Goal: Transaction & Acquisition: Purchase product/service

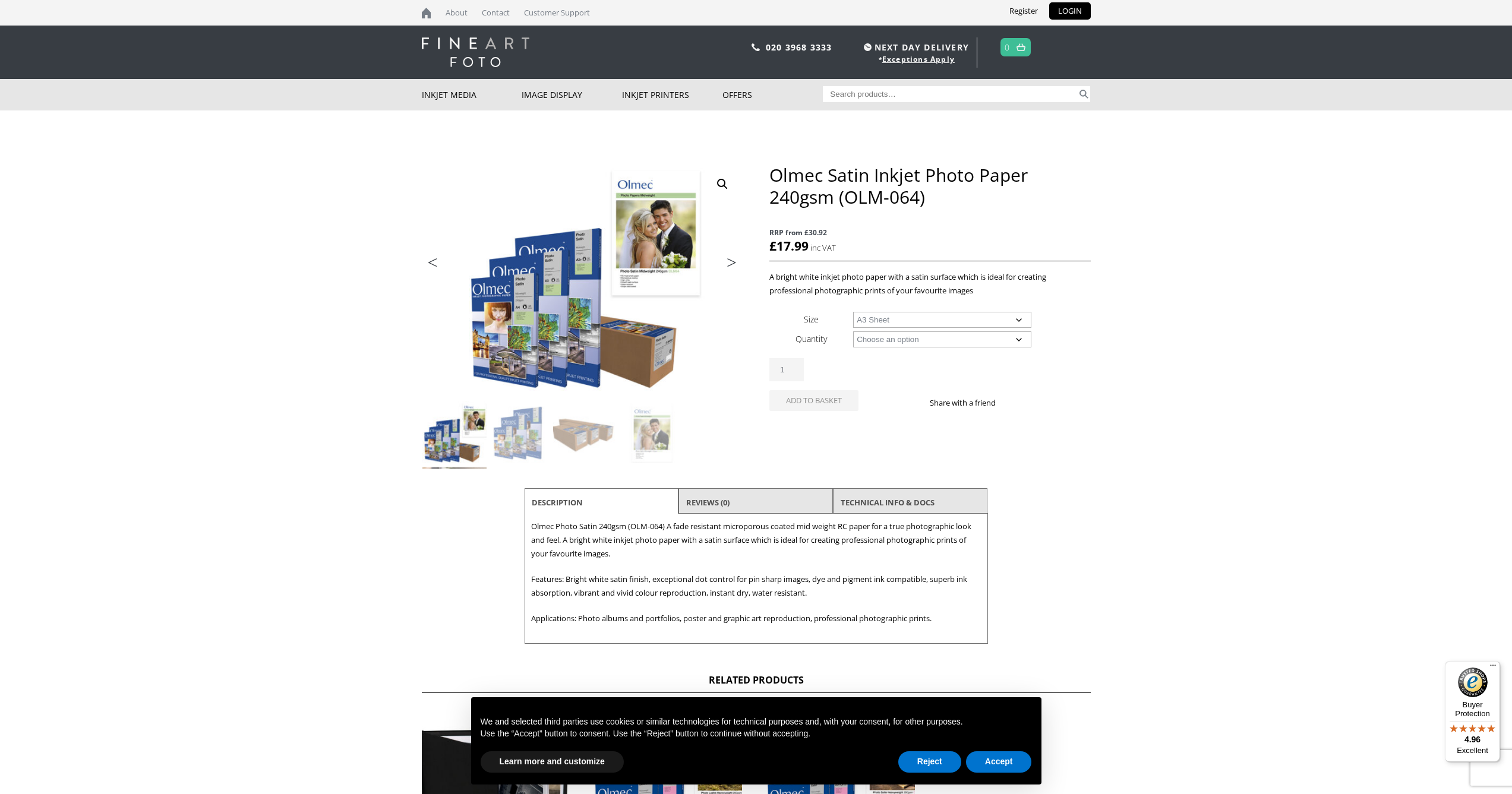
select select "a3-sheet"
select select "50-sheets"
select select "a3-sheet"
click at [1002, 763] on button "Accept" at bounding box center [999, 762] width 66 height 22
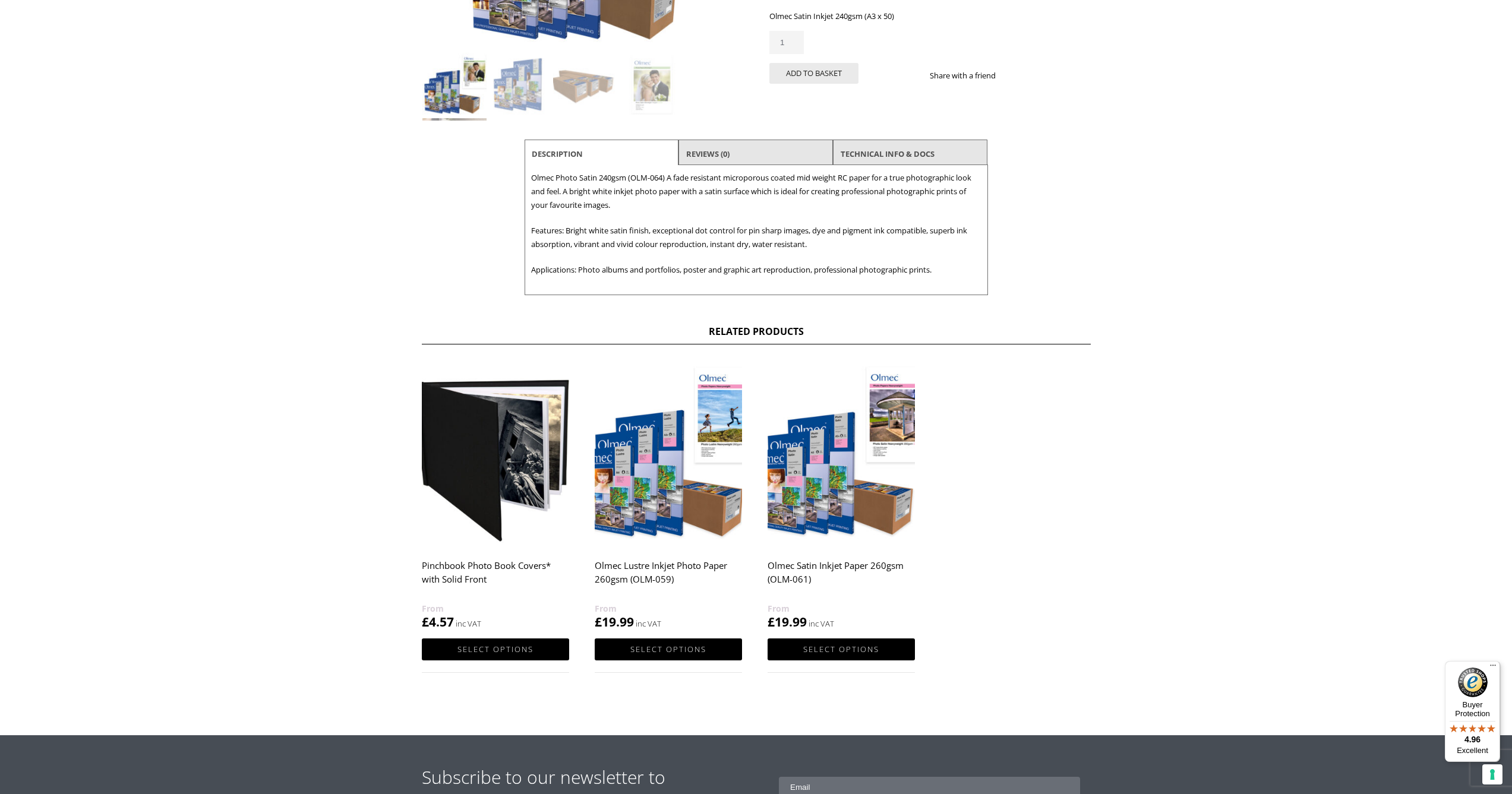
scroll to position [356, 0]
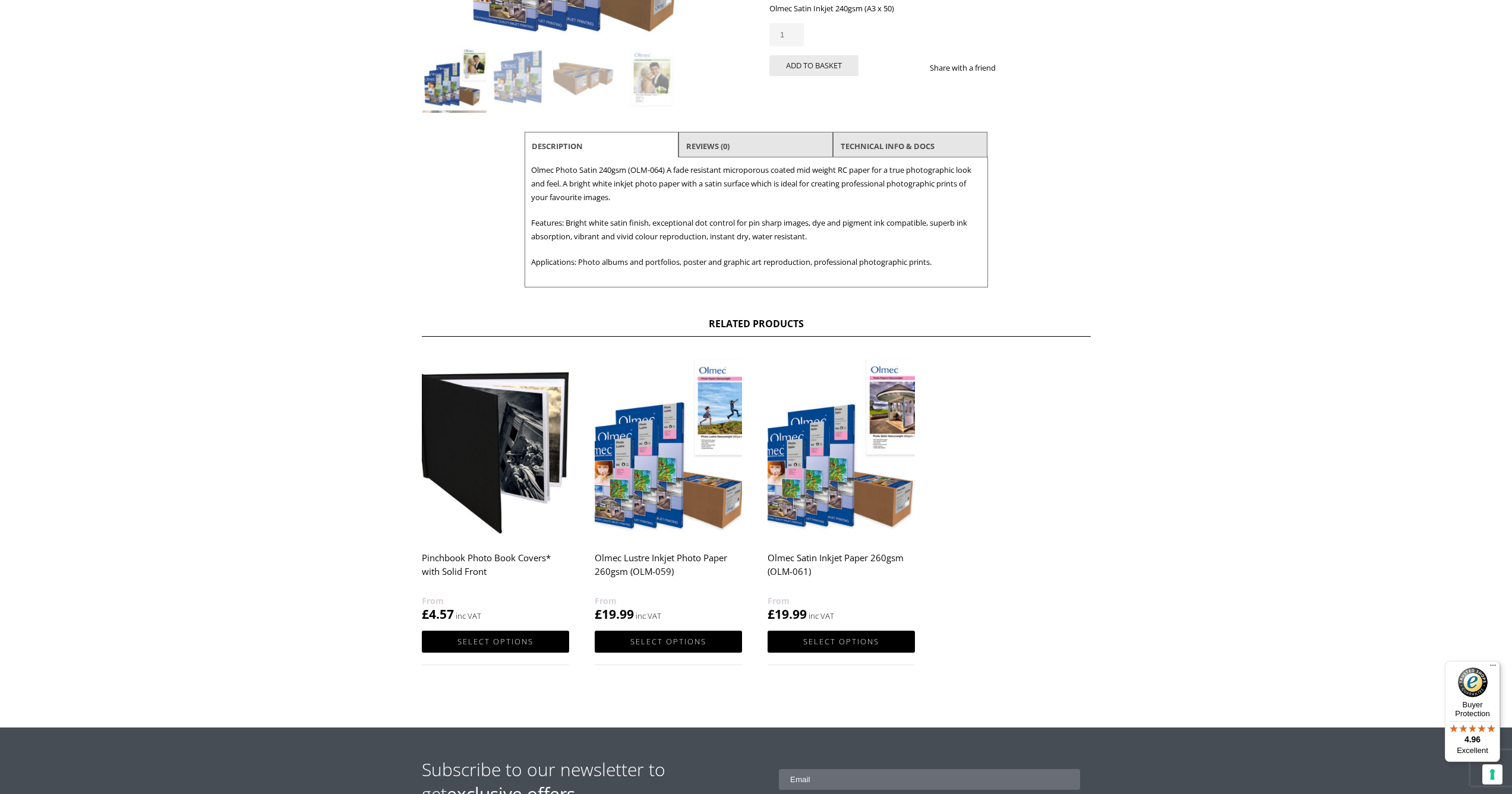
click at [471, 561] on h2 "Pinchbook Photo Book Covers* with Solid Front" at bounding box center [495, 570] width 147 height 47
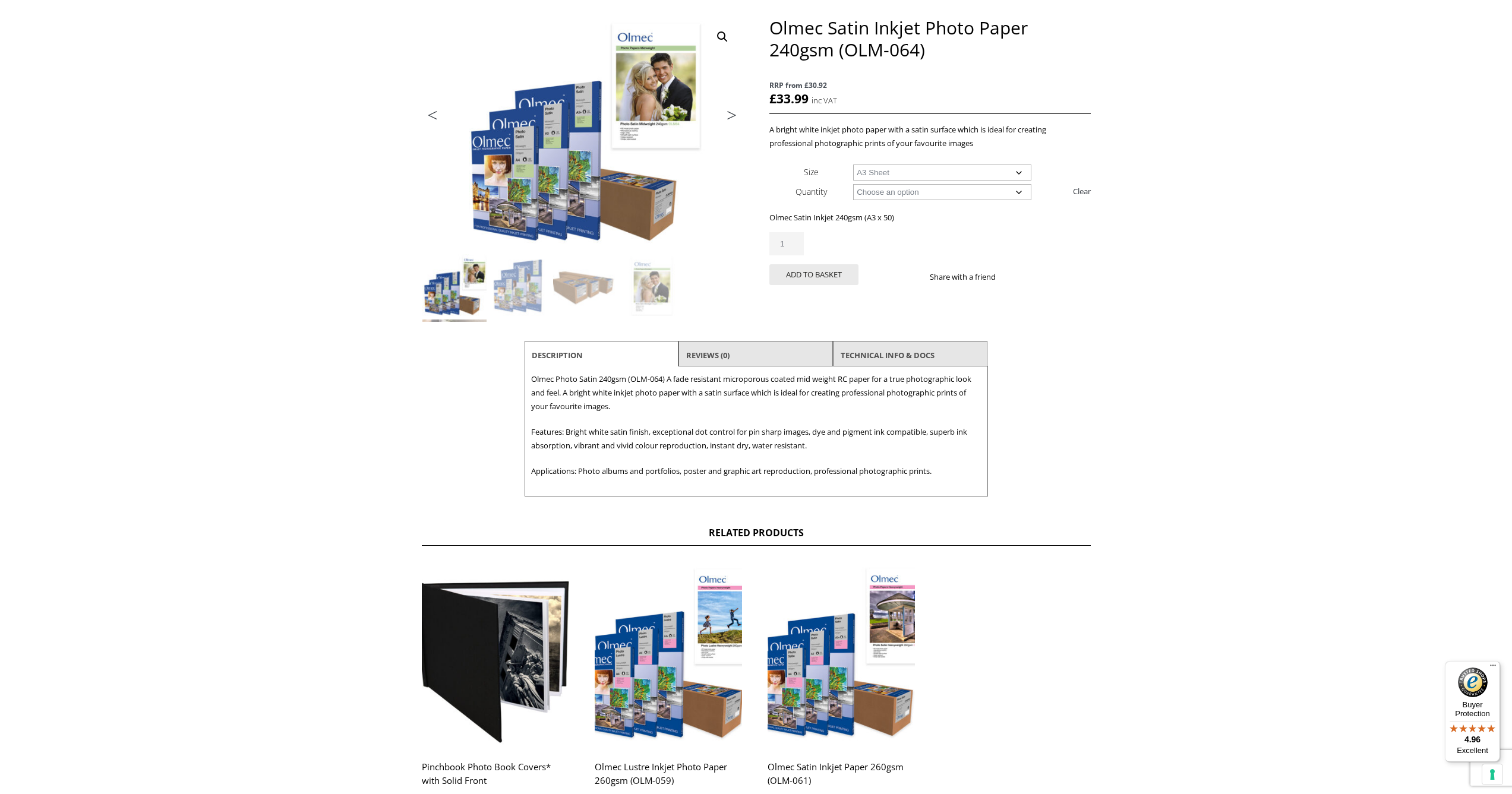
scroll to position [153, 0]
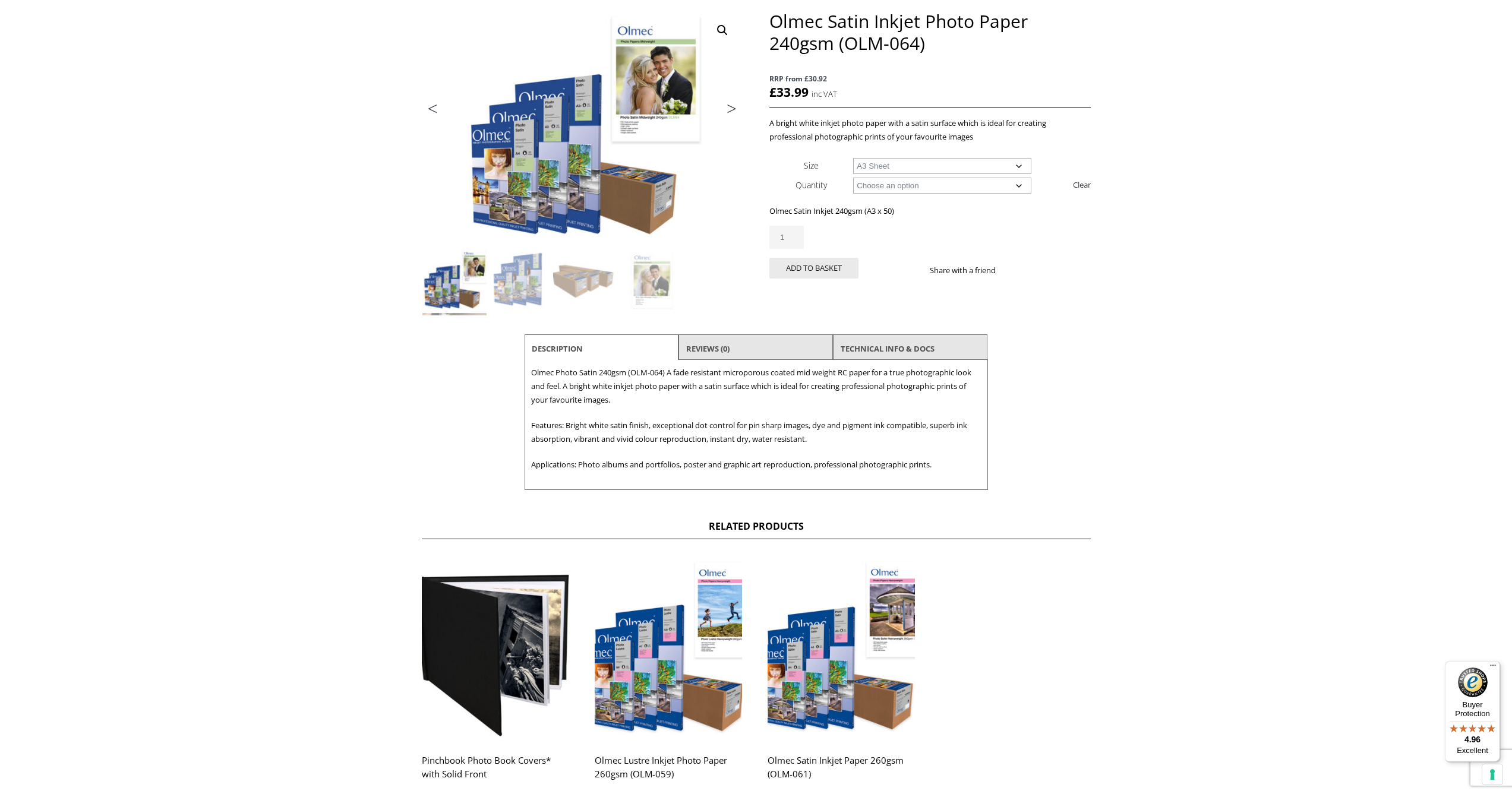
click at [727, 108] on link "Next" at bounding box center [725, 111] width 33 height 10
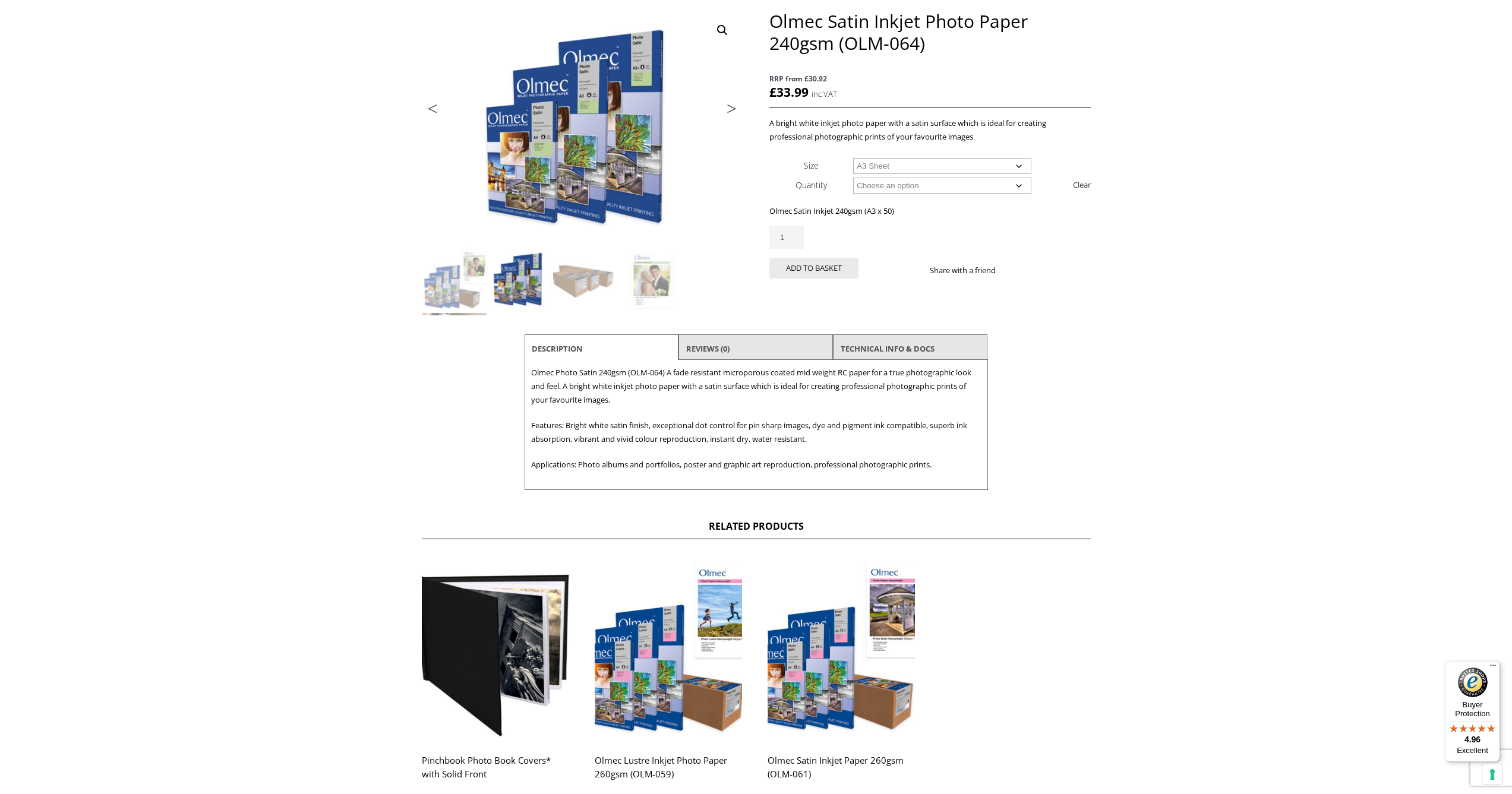
click at [733, 108] on link "Next" at bounding box center [725, 111] width 33 height 10
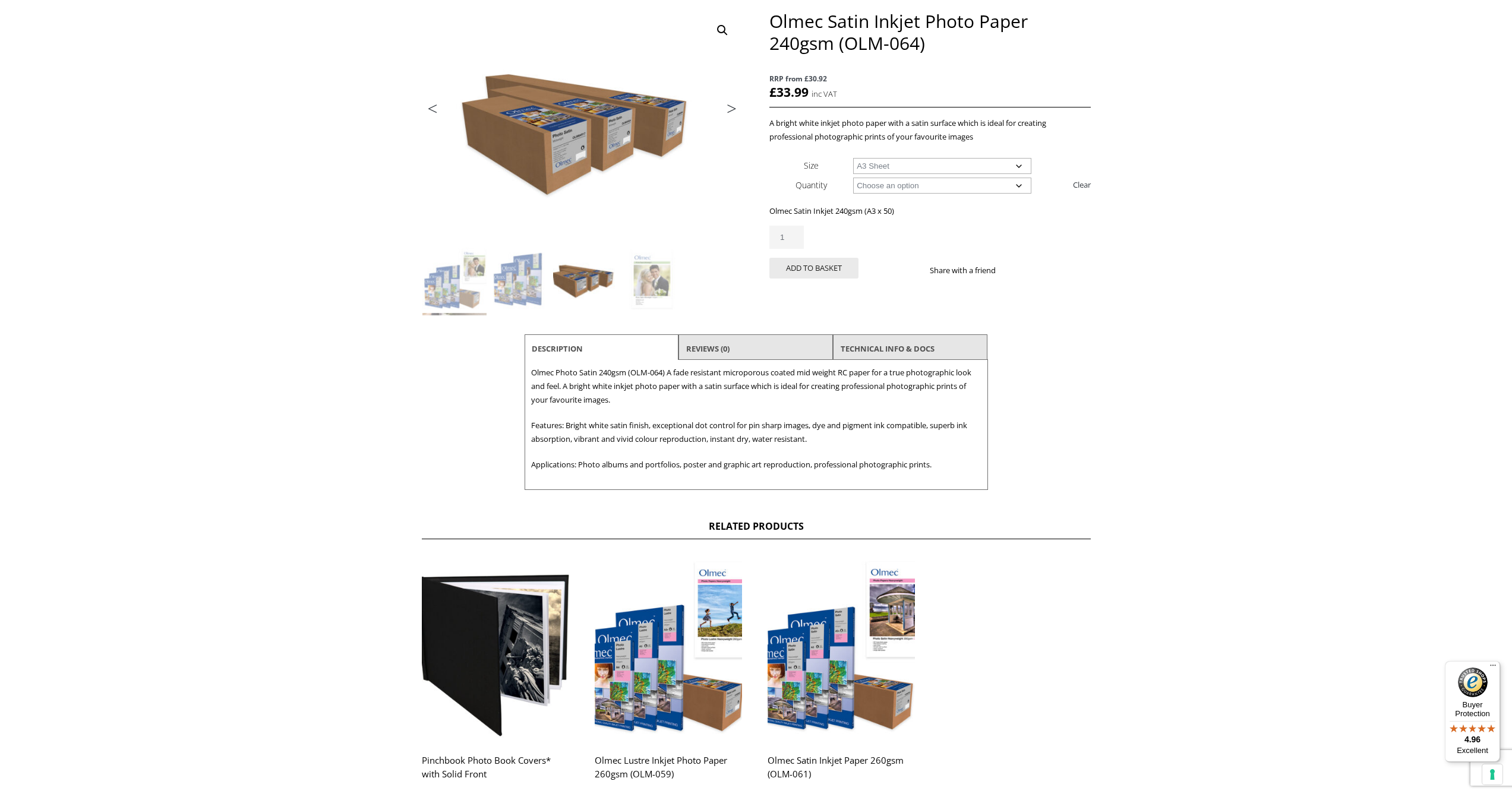
click at [733, 108] on link "Next" at bounding box center [725, 111] width 33 height 10
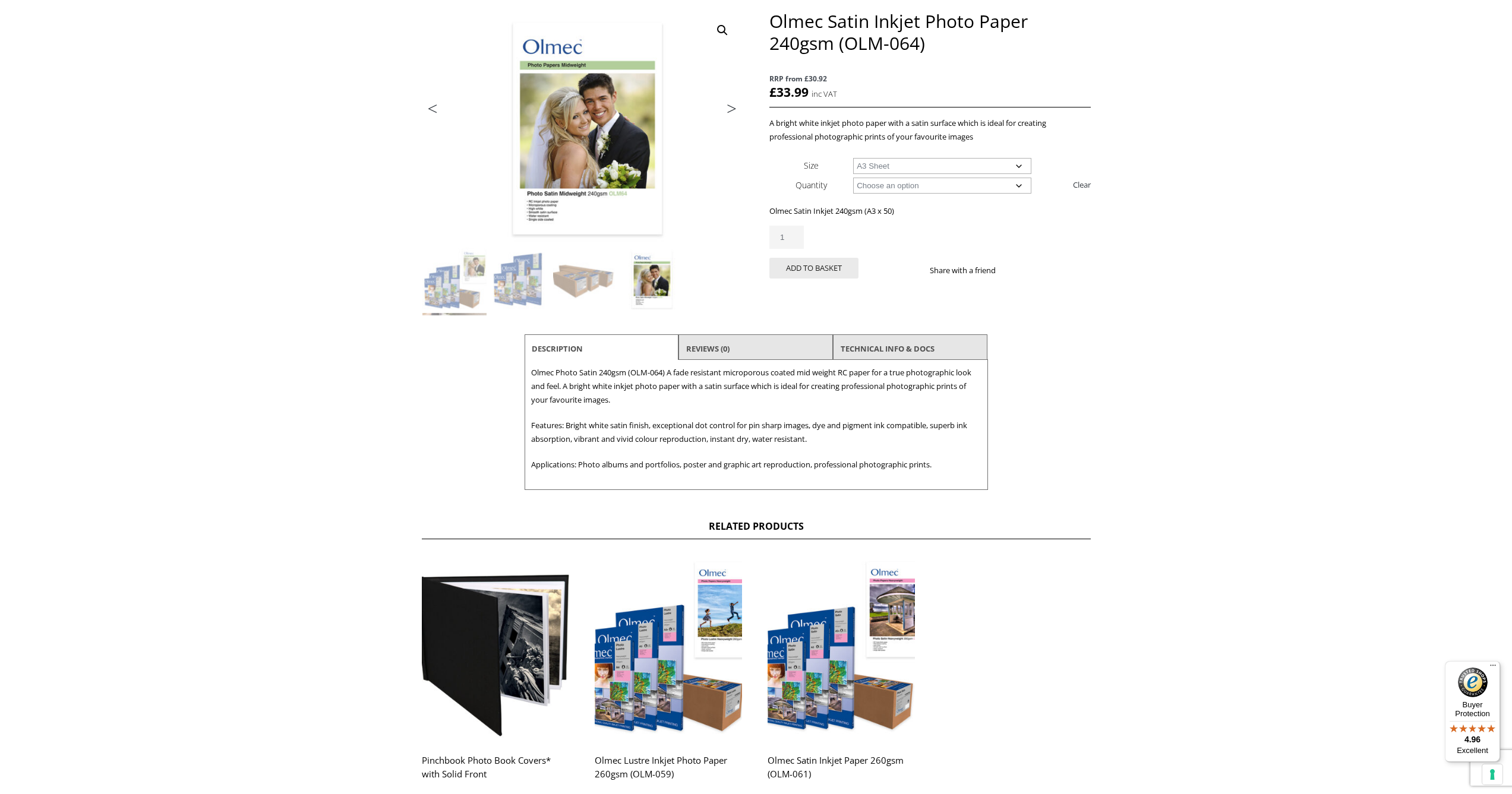
click at [733, 108] on link "Next" at bounding box center [725, 111] width 33 height 10
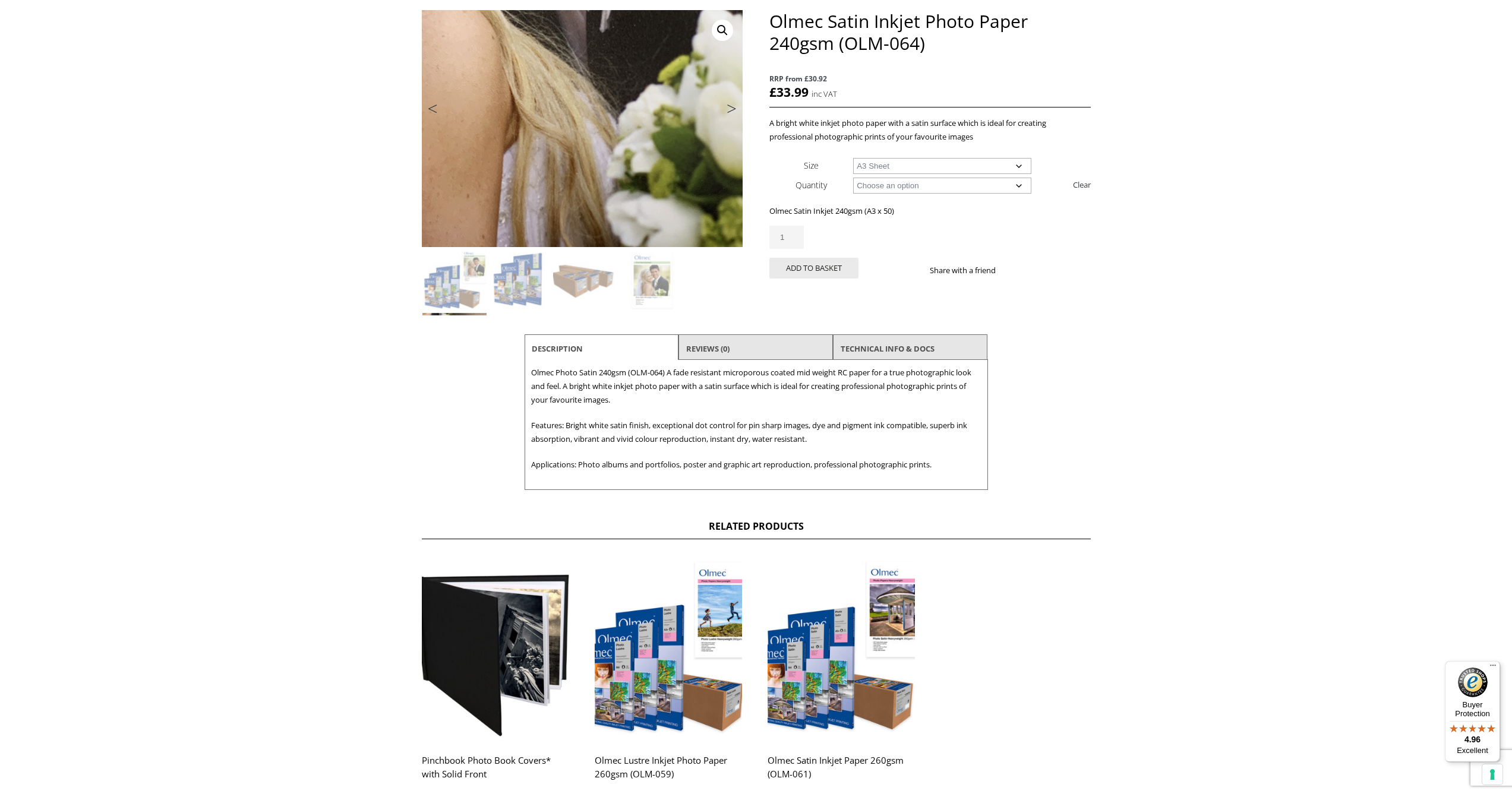
scroll to position [0, 0]
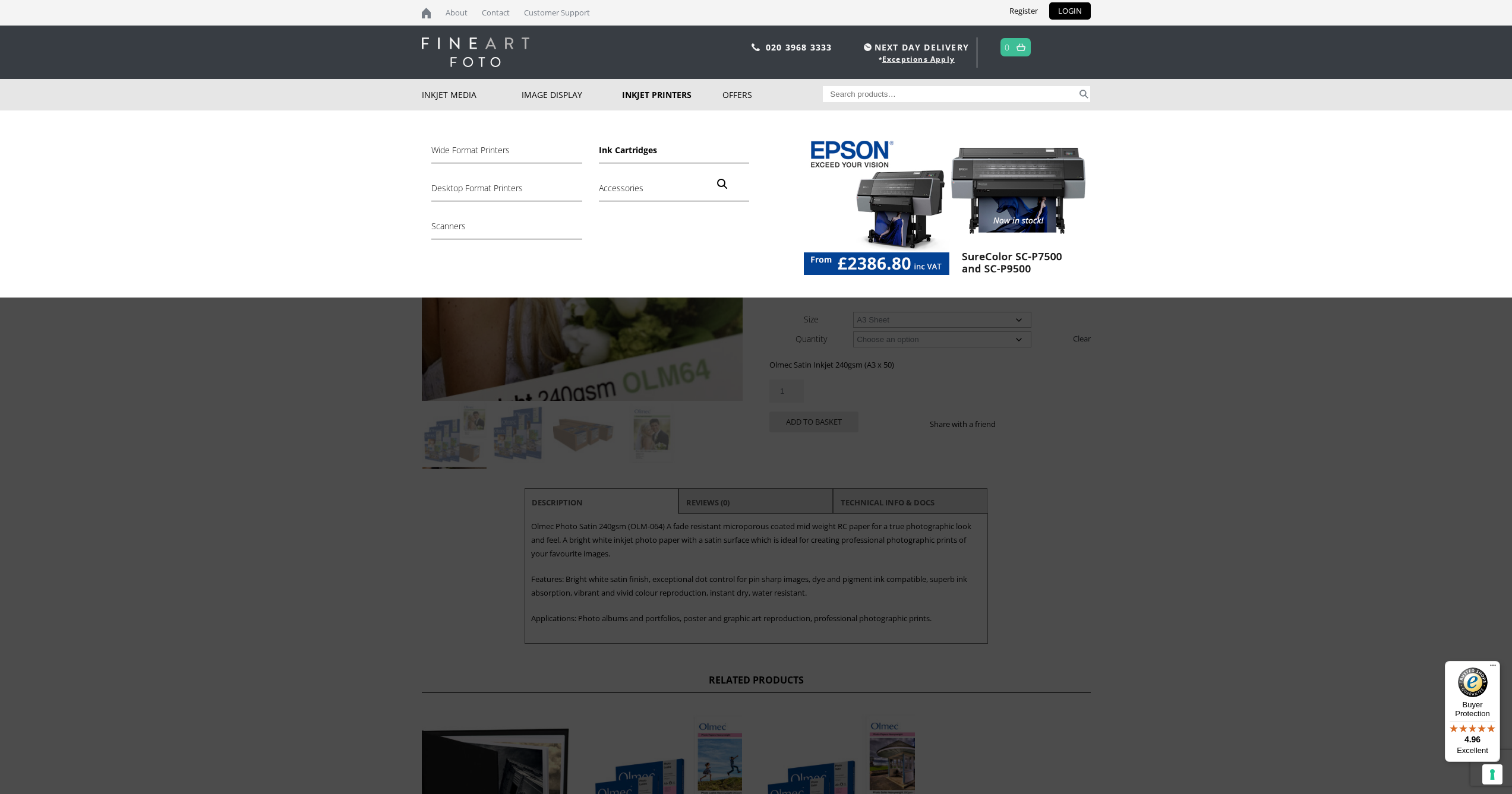
click at [629, 149] on link "Ink Cartridges" at bounding box center [674, 153] width 150 height 20
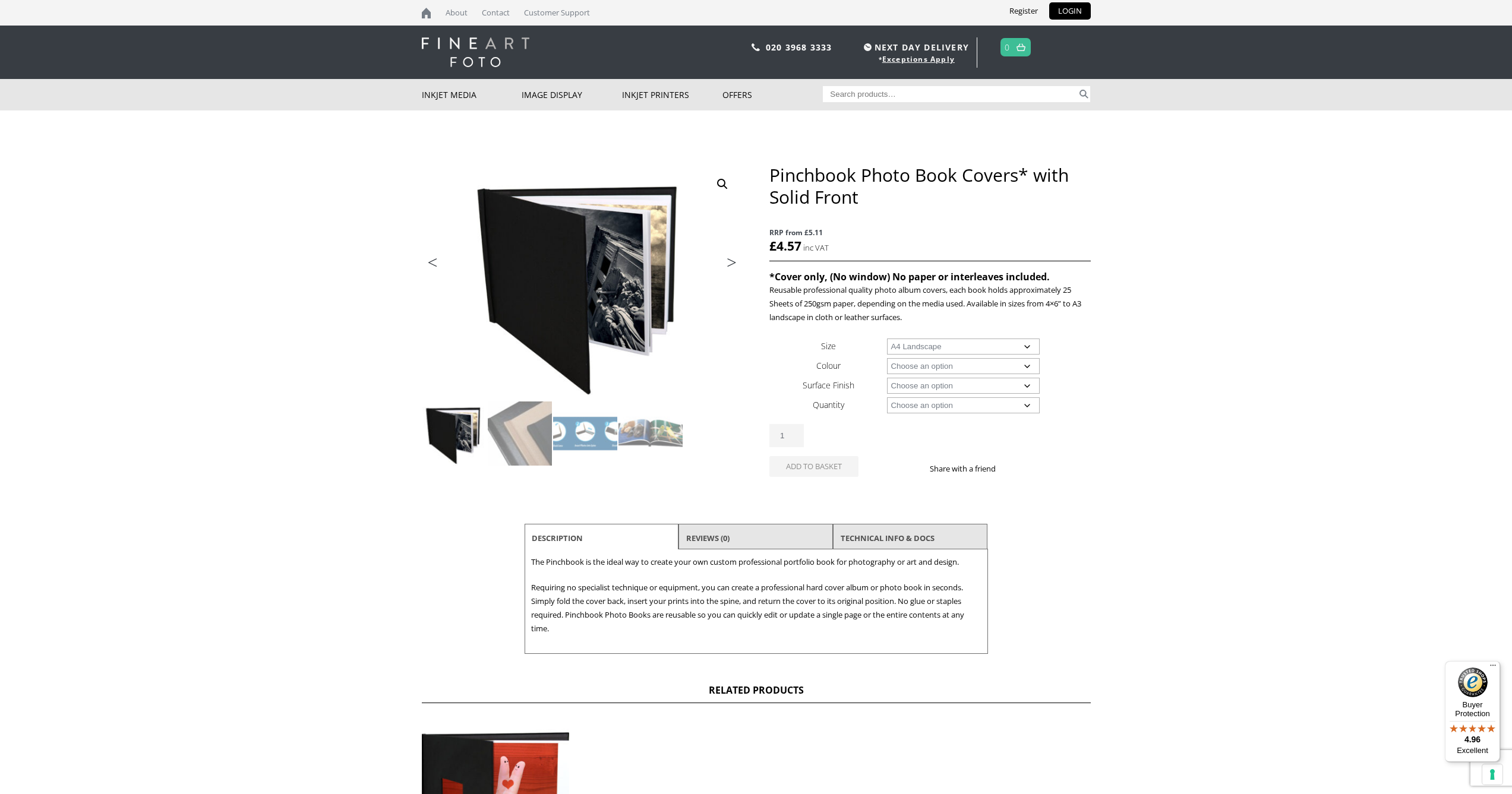
select select "a4-landscape"
select select "black"
select select "a4-landscape"
select select "leather"
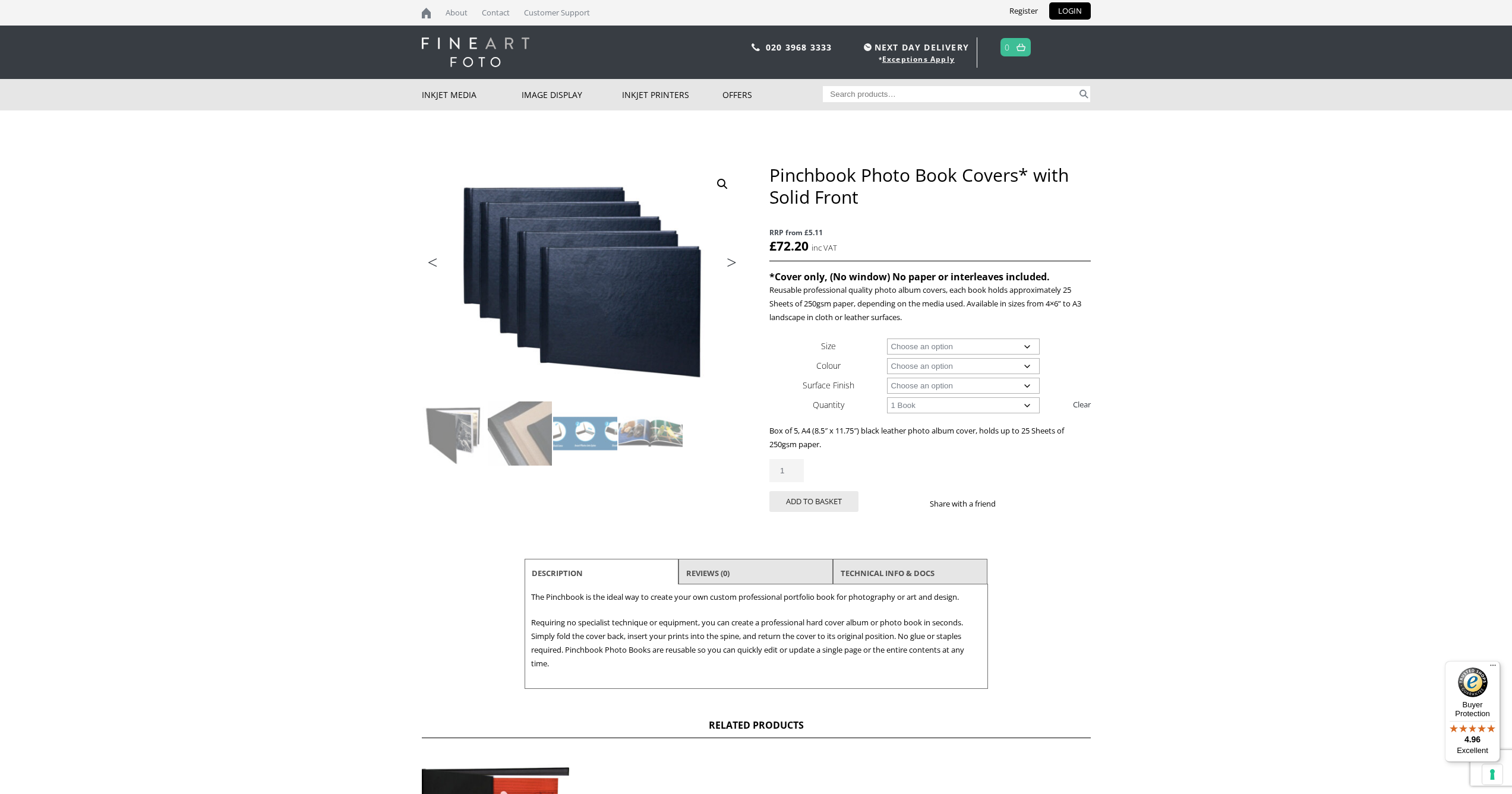
select select "1-book"
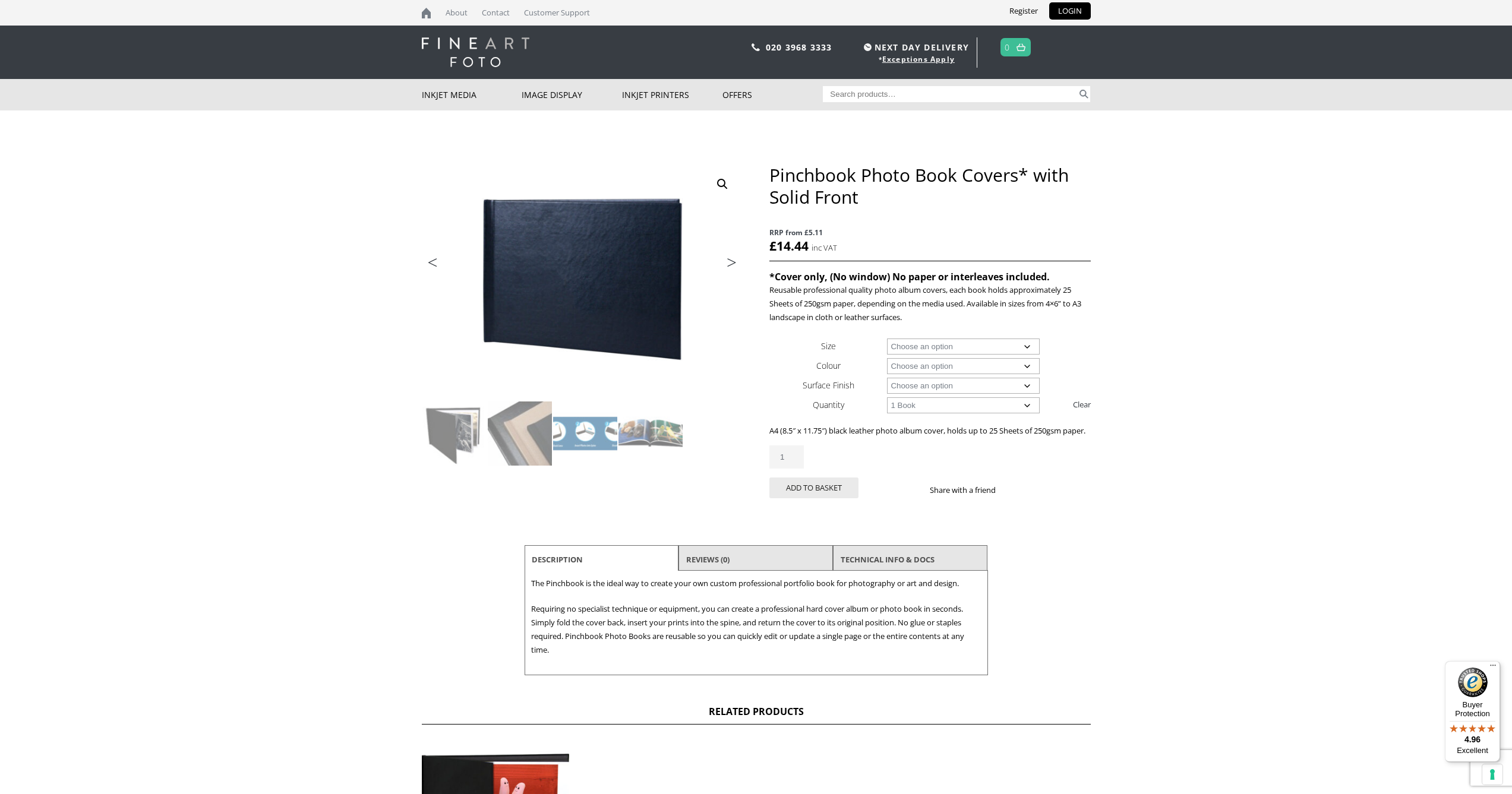
select select
select select "a4-landscape"
select select "1-book"
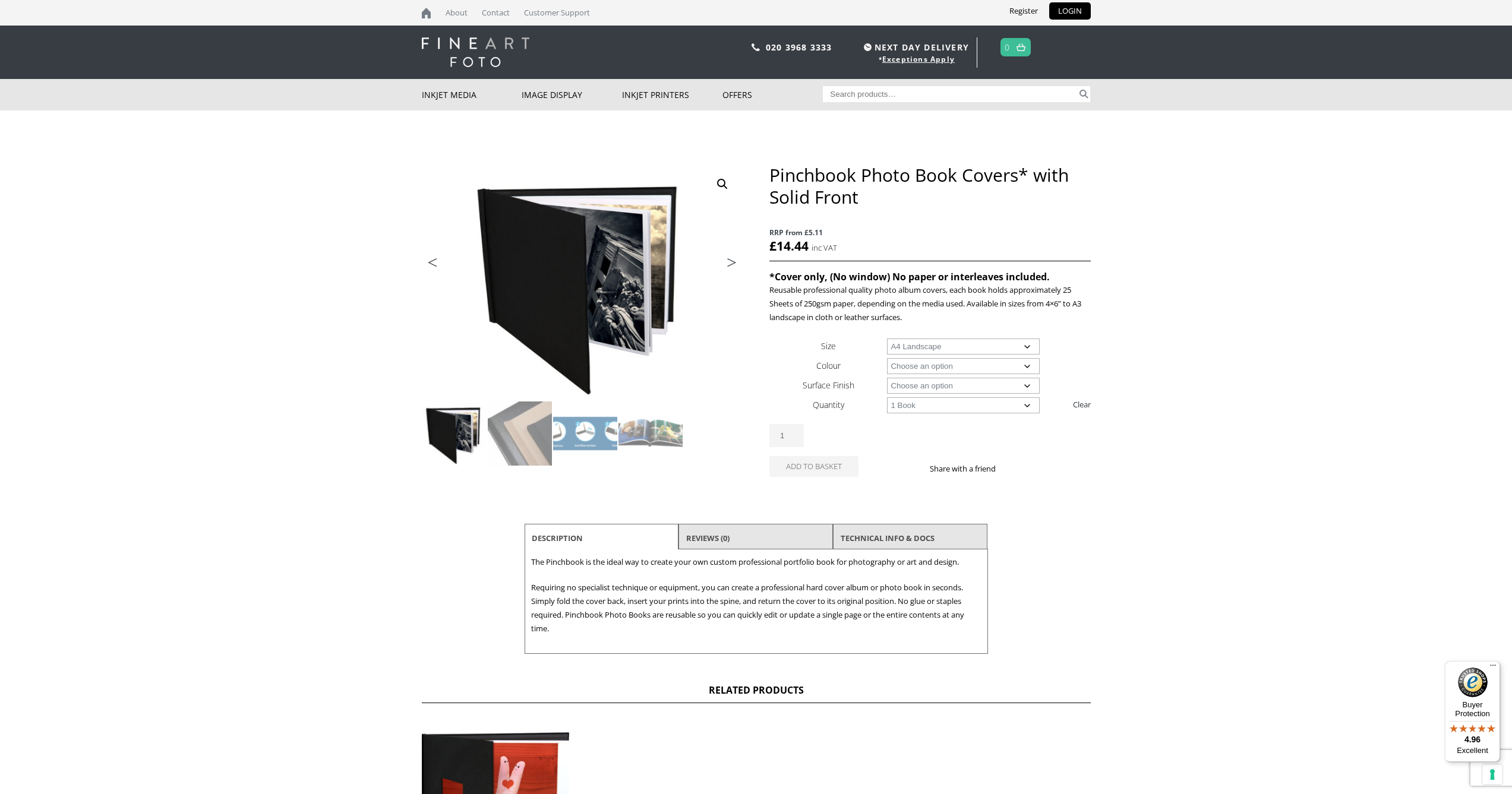
select select "leather"
select select "1-book"
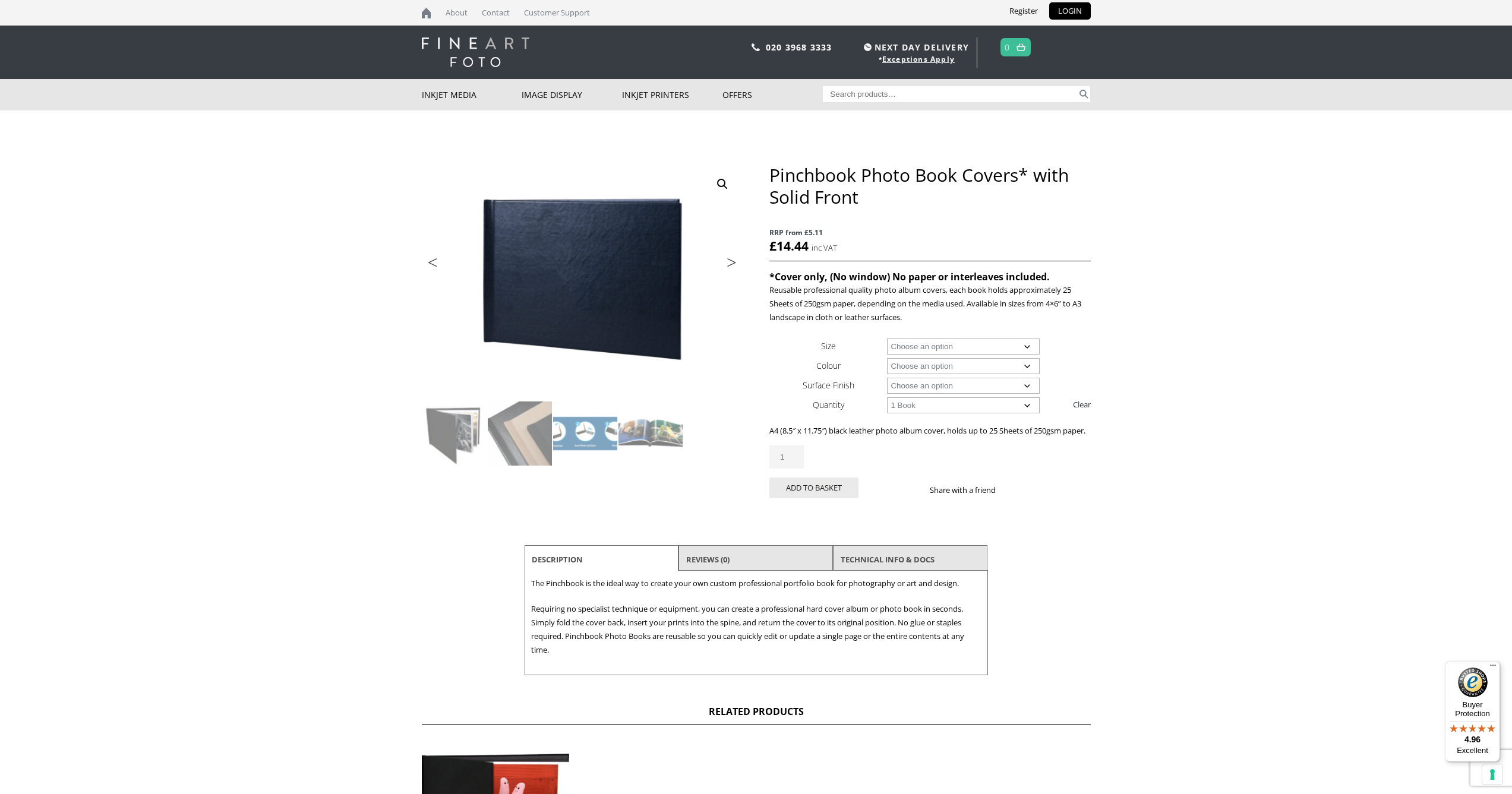
scroll to position [8, 0]
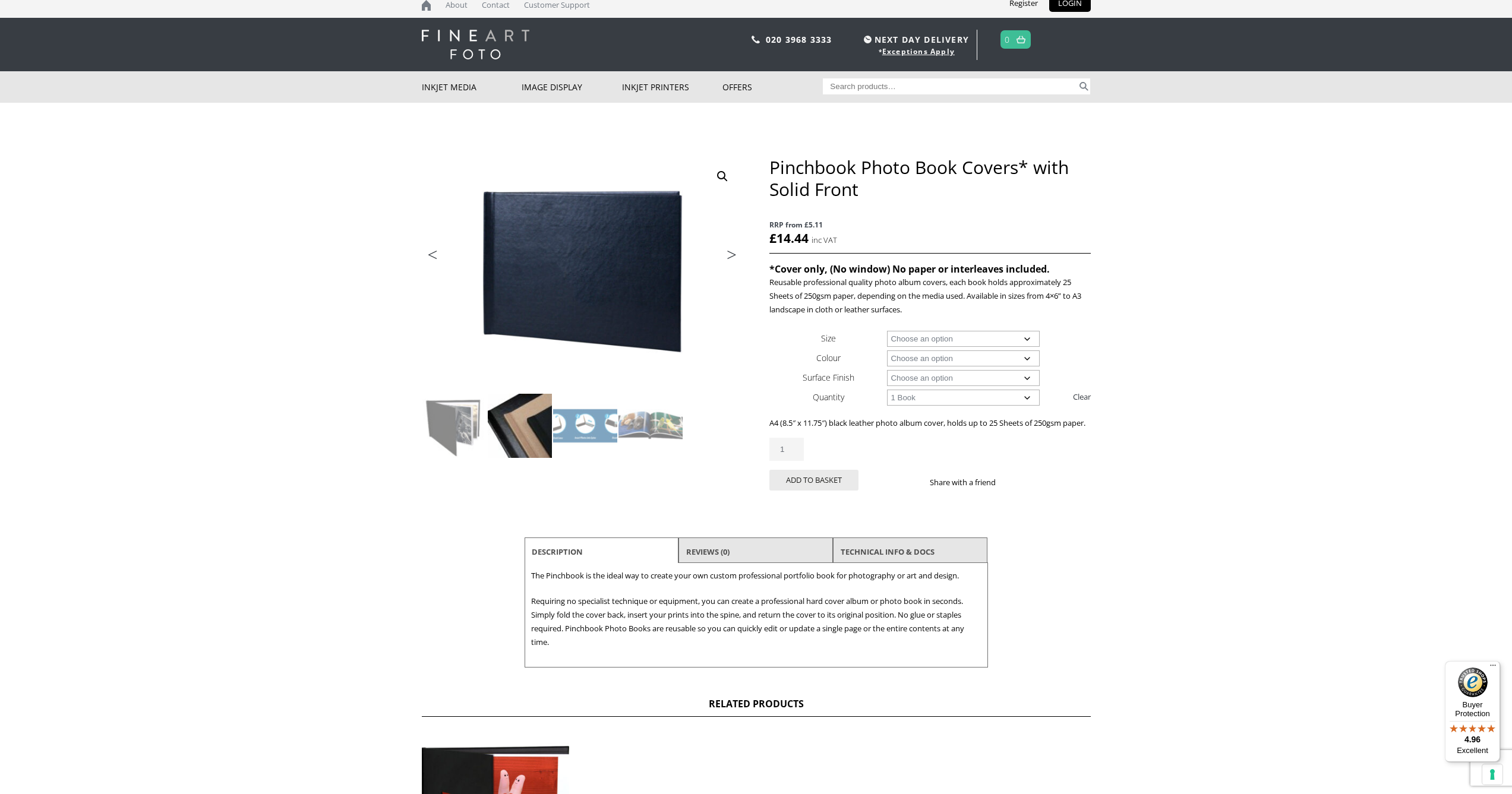
click at [528, 418] on img at bounding box center [520, 426] width 64 height 64
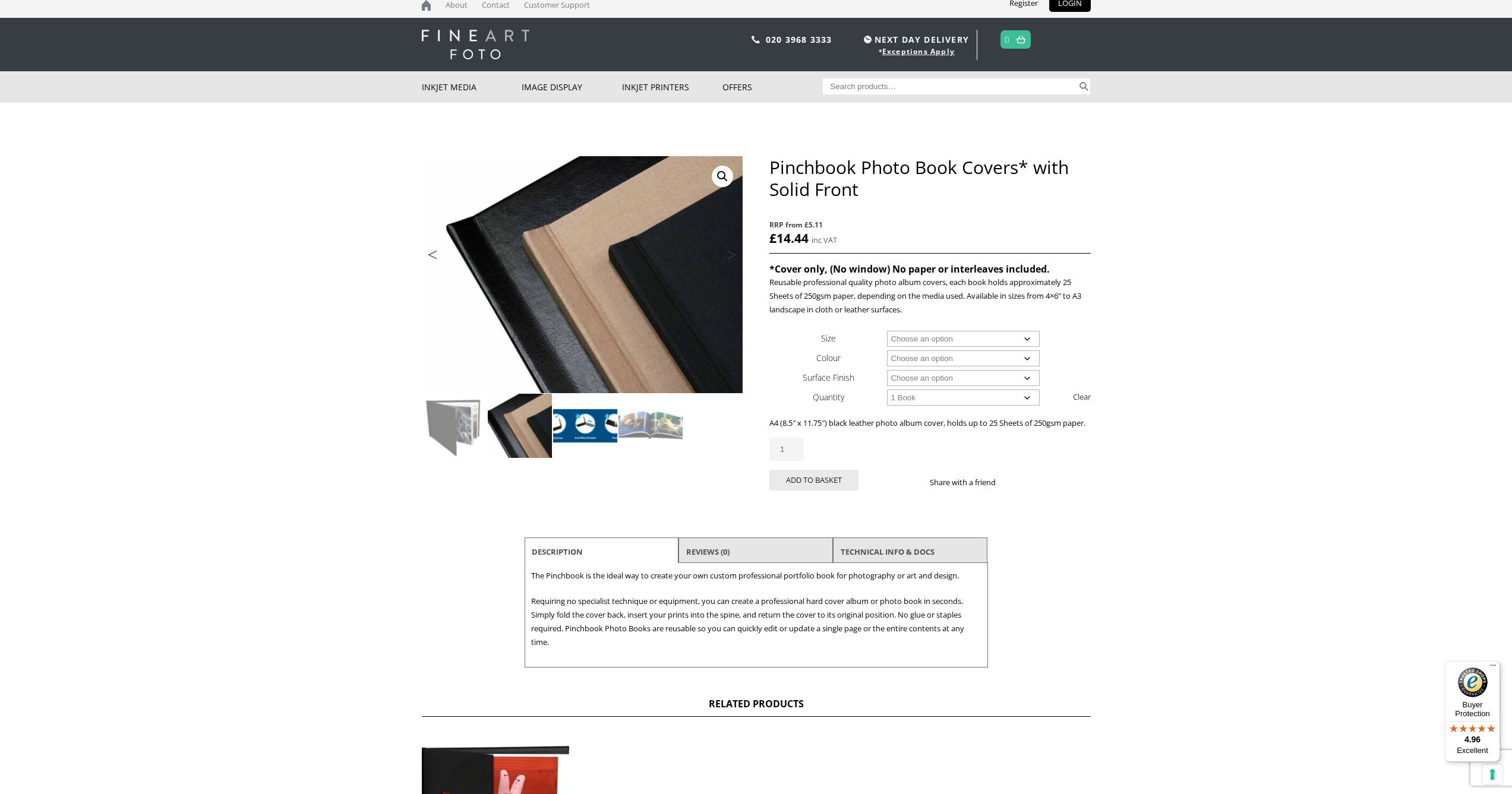
click at [576, 420] on img at bounding box center [585, 426] width 64 height 64
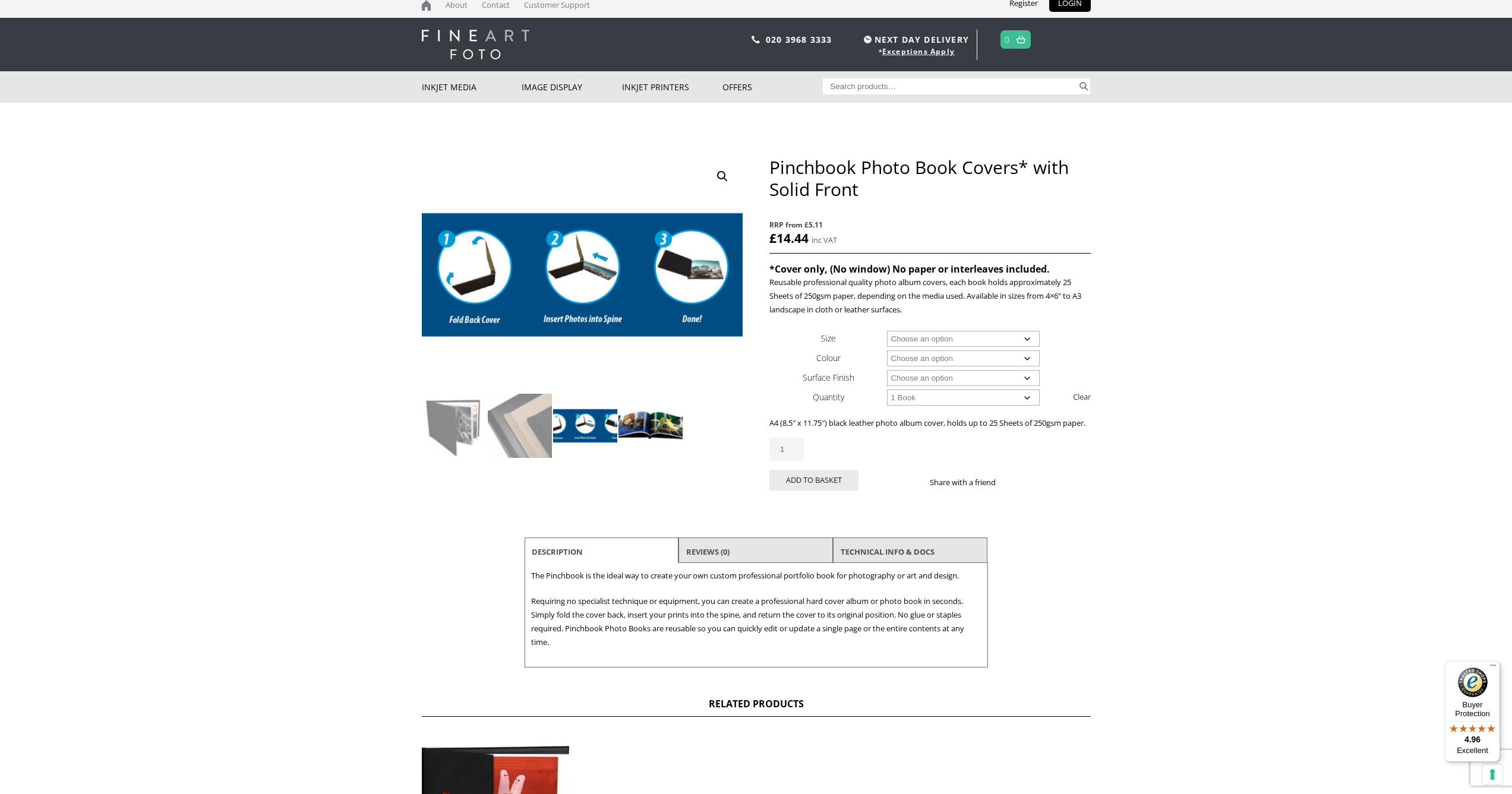
click at [637, 421] on img at bounding box center [650, 426] width 64 height 64
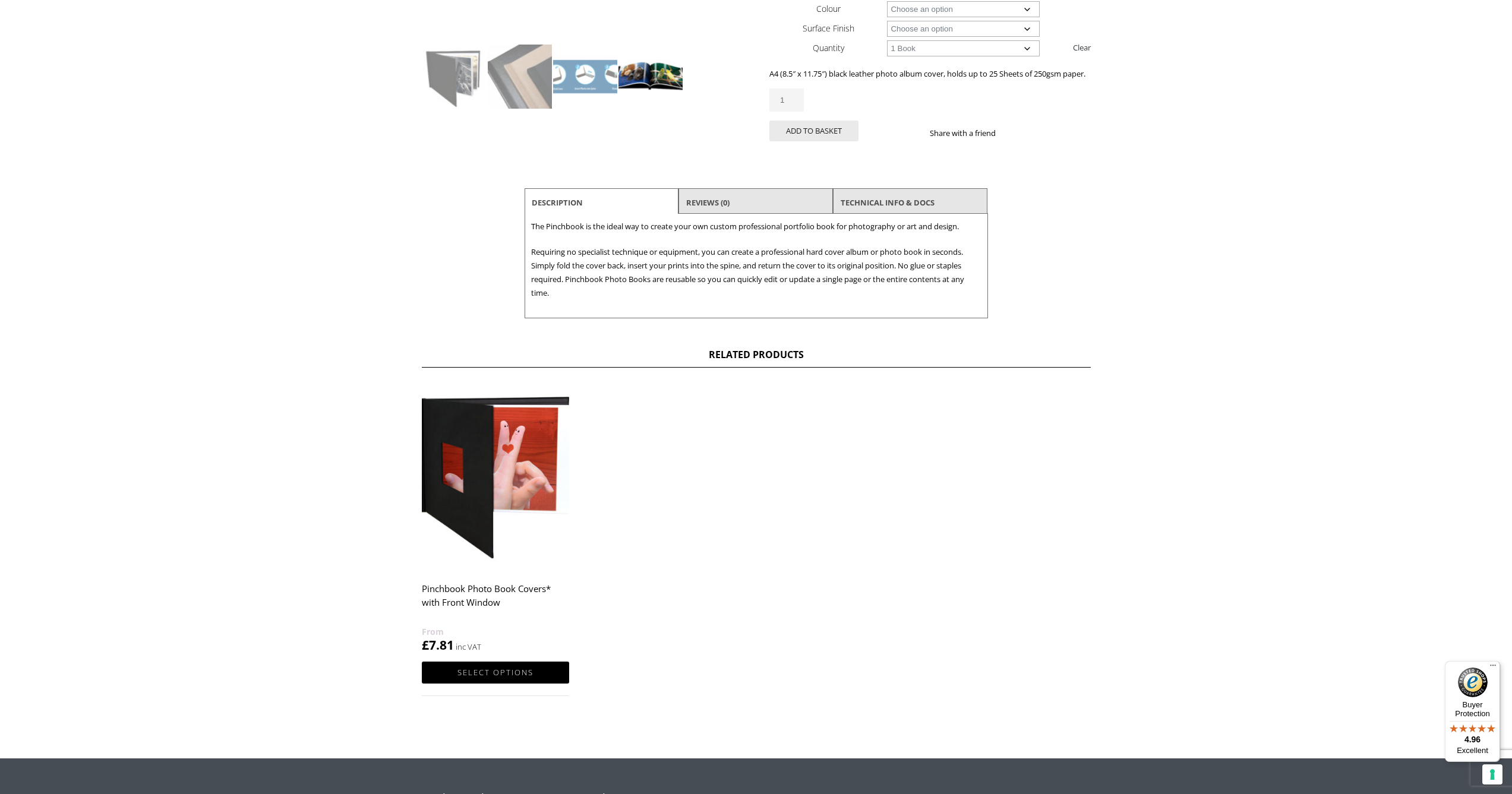
scroll to position [365, 0]
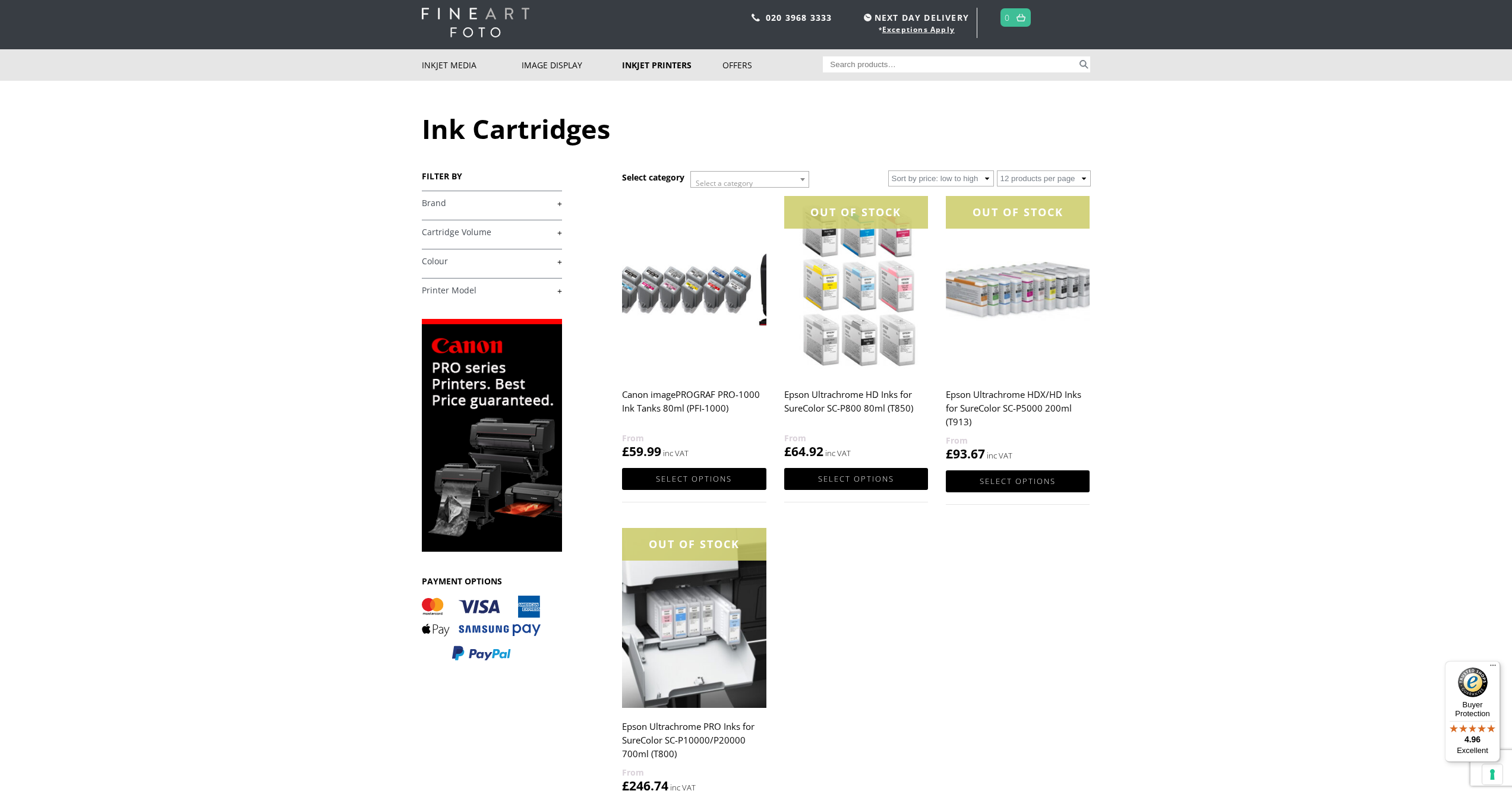
scroll to position [38, 0]
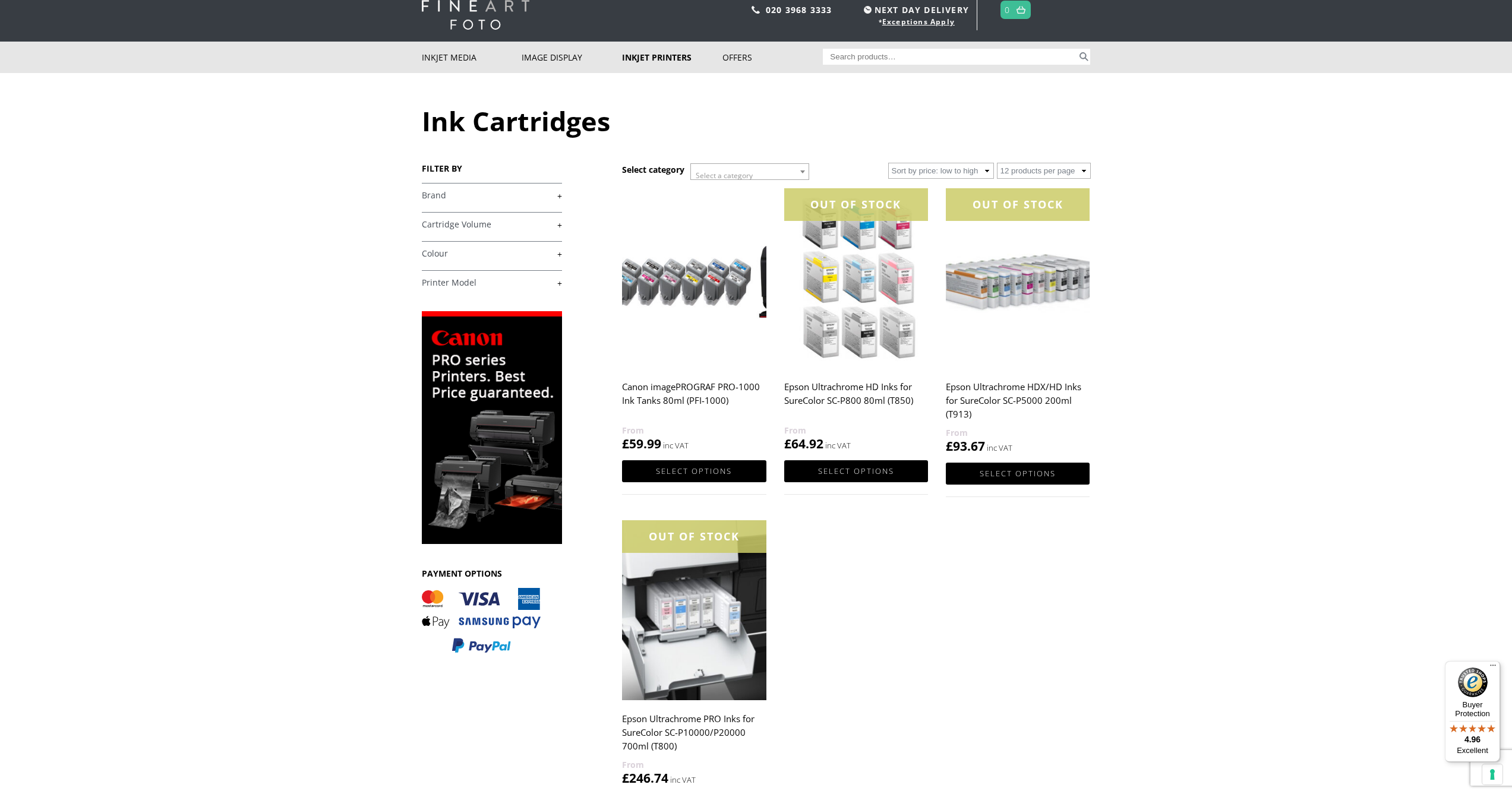
click at [477, 195] on link "+" at bounding box center [492, 196] width 140 height 11
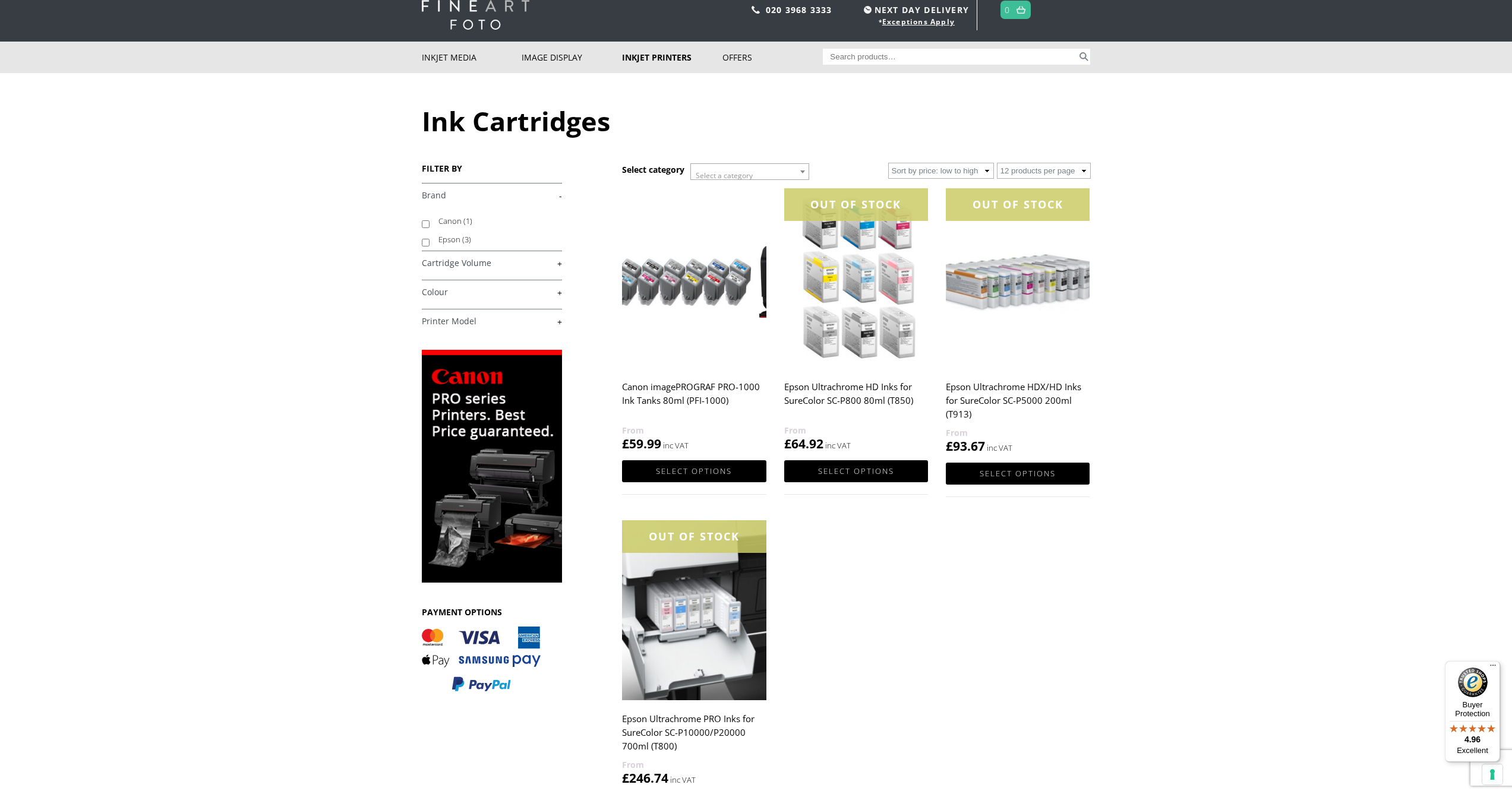
click at [436, 239] on li "Epson (3)" at bounding box center [492, 239] width 140 height 18
click at [424, 243] on input "Epson (3)" at bounding box center [426, 243] width 8 height 8
checkbox input "true"
click at [531, 265] on link "+" at bounding box center [492, 264] width 140 height 11
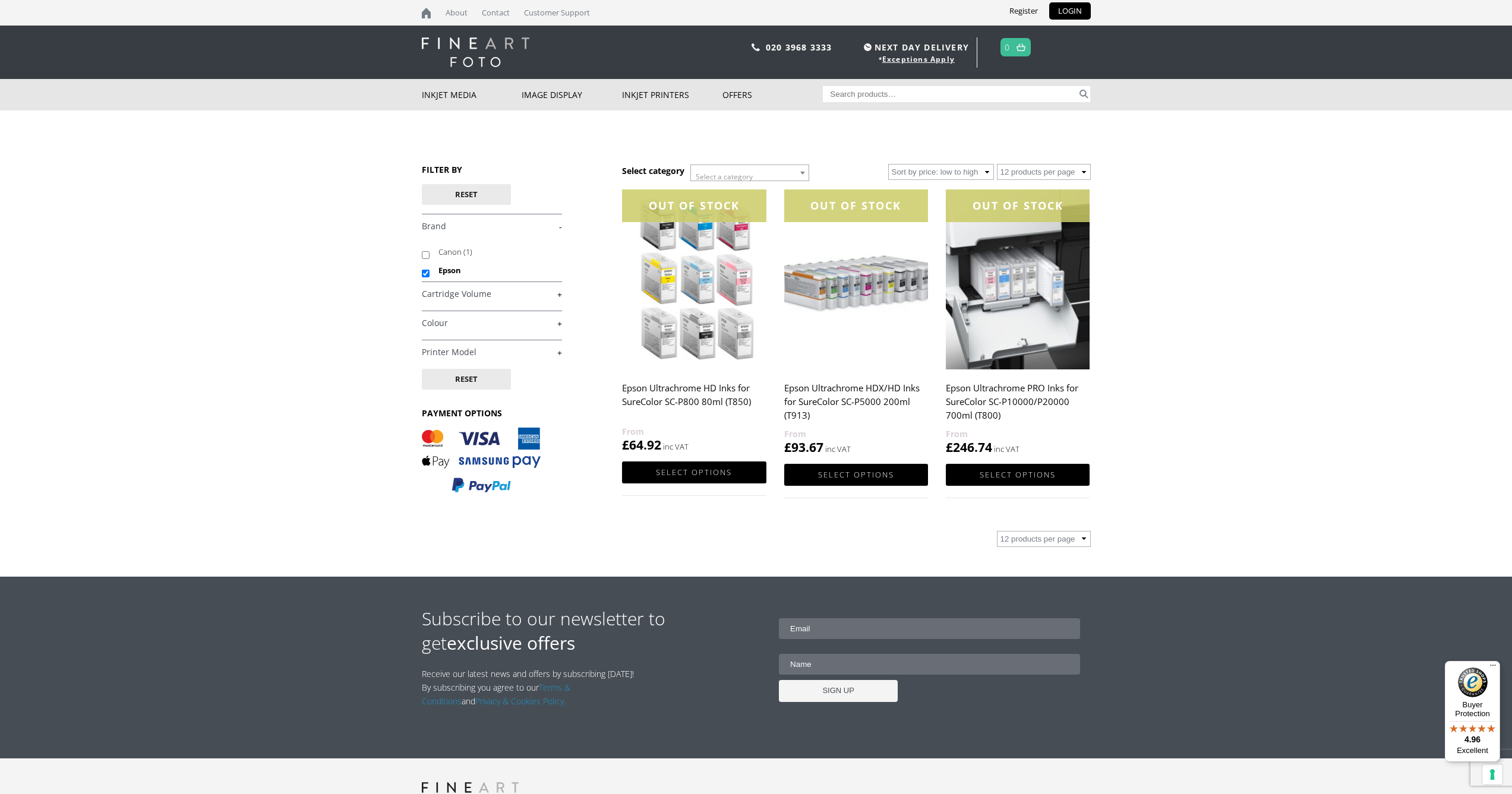
click at [555, 295] on link "+" at bounding box center [492, 294] width 140 height 11
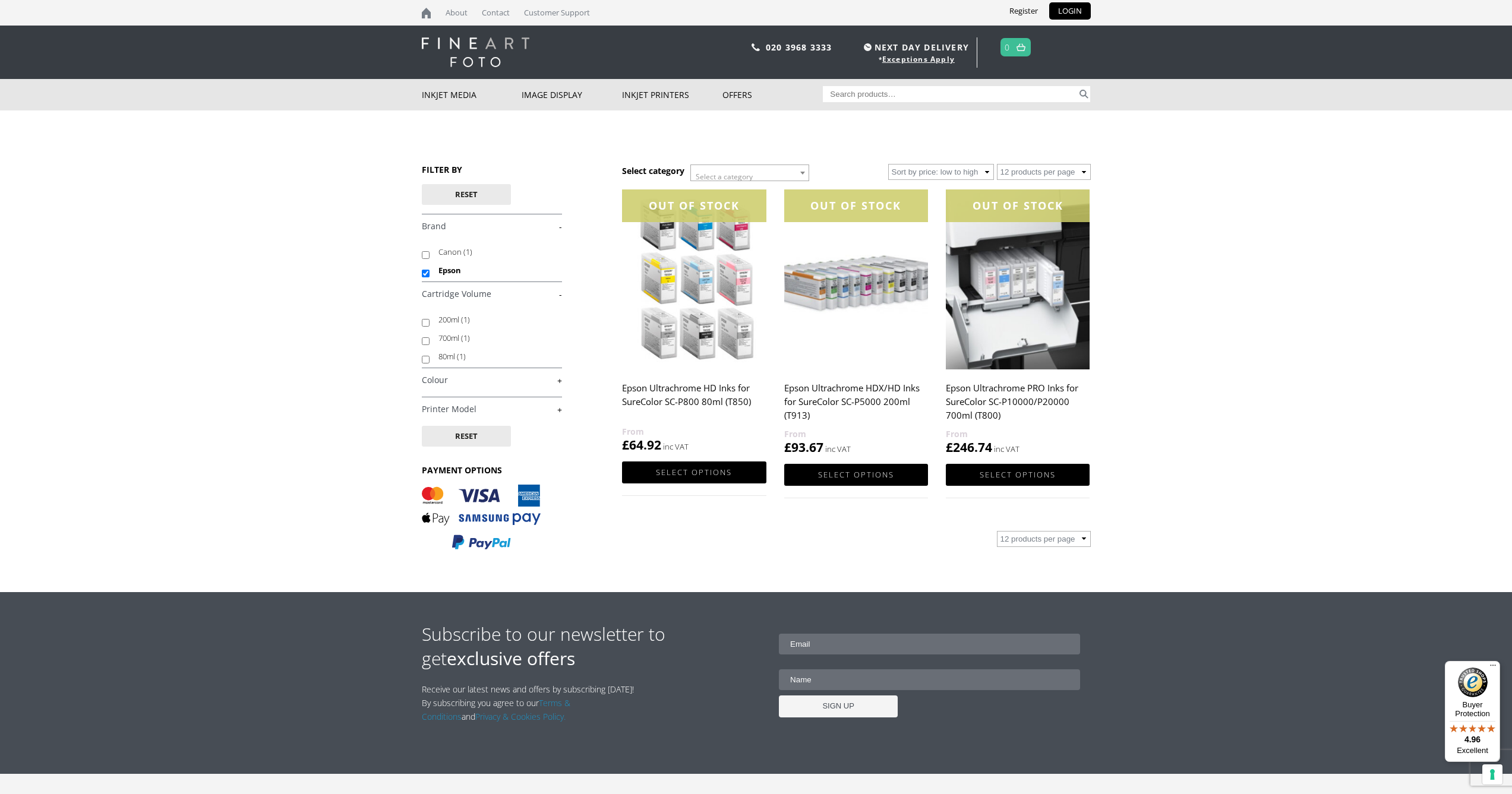
click at [560, 379] on link "+" at bounding box center [492, 380] width 140 height 11
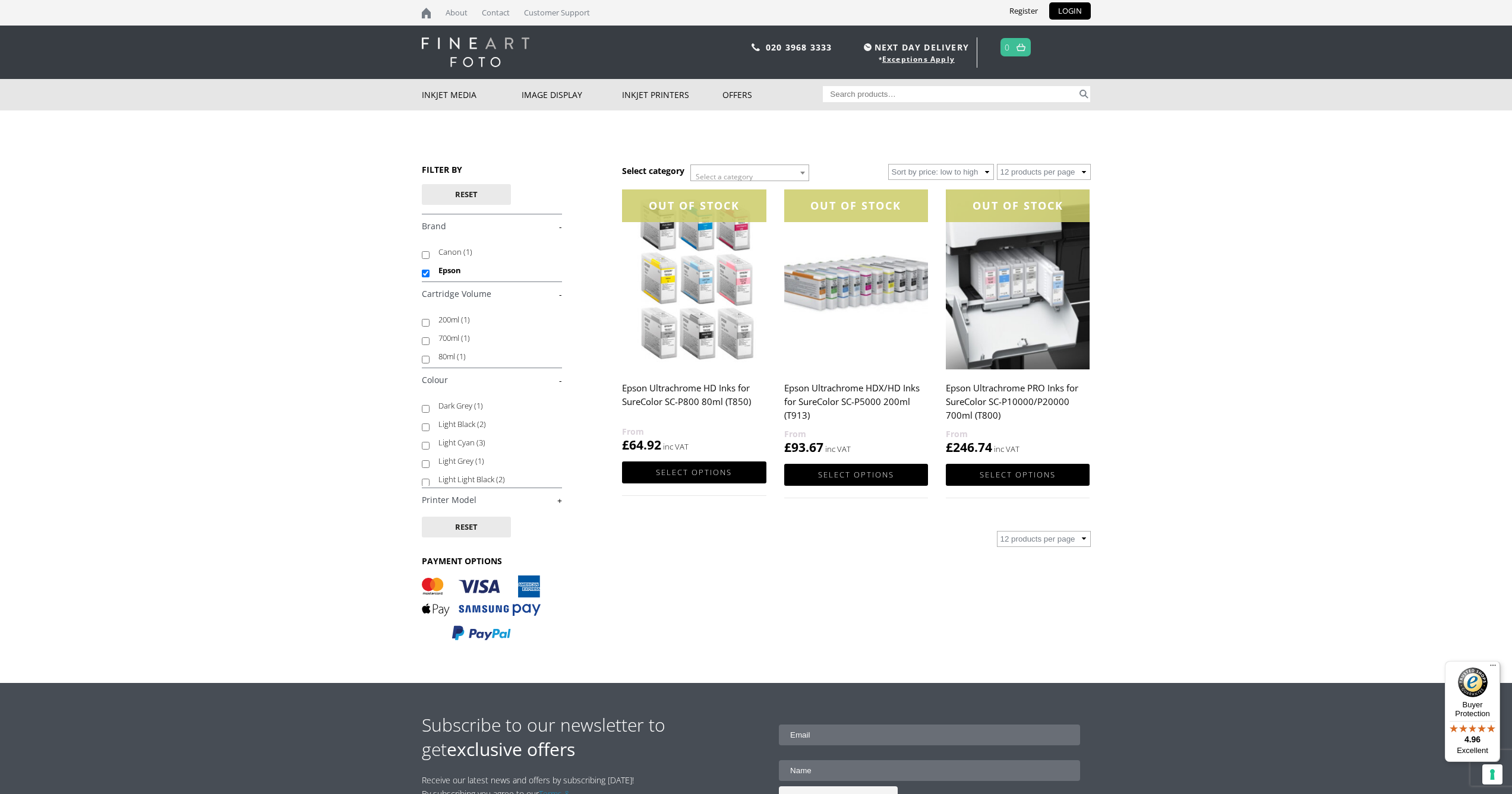
click at [550, 500] on link "+" at bounding box center [492, 501] width 140 height 11
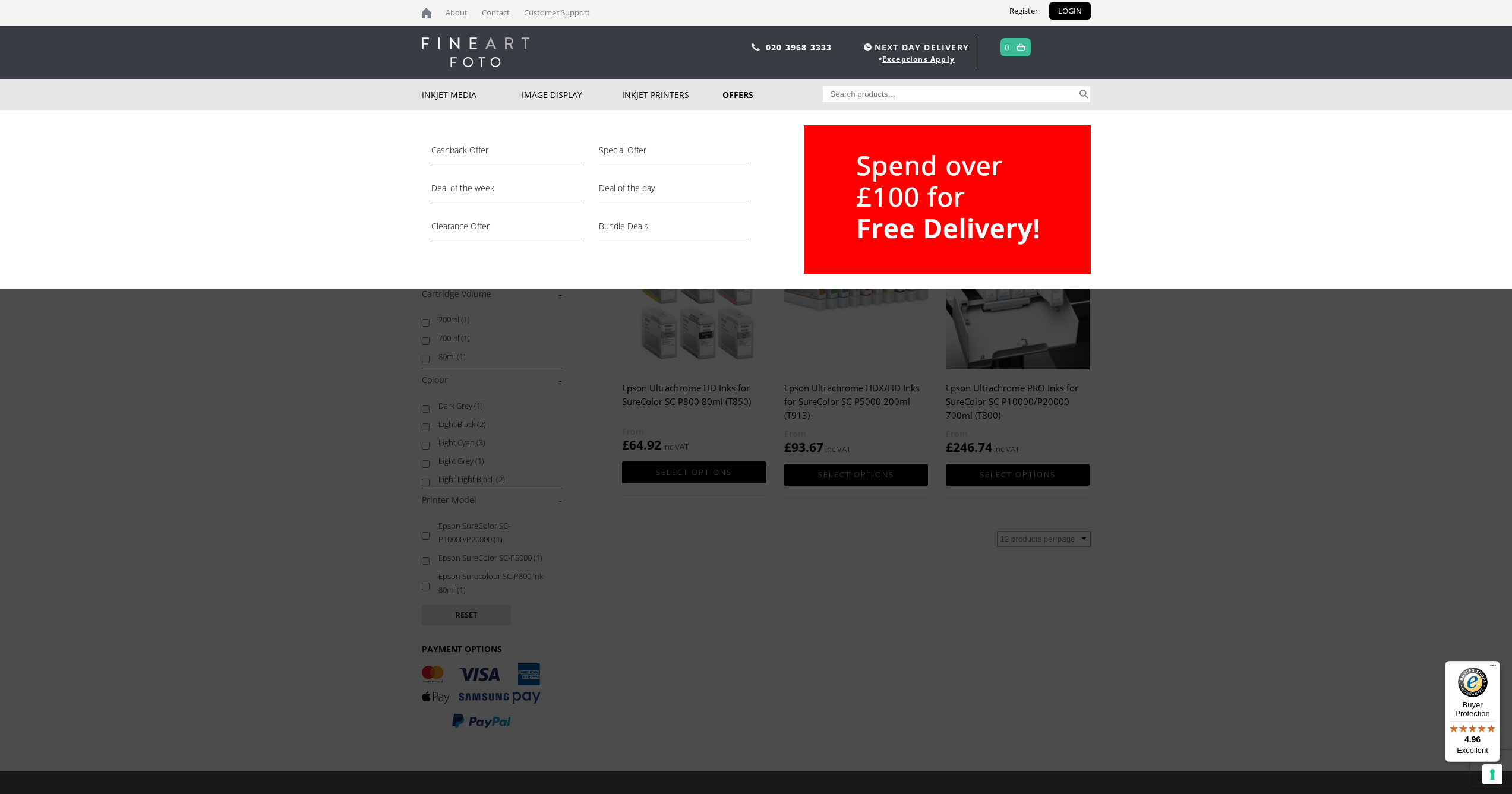
click at [738, 90] on link "Offers" at bounding box center [772, 94] width 100 height 31
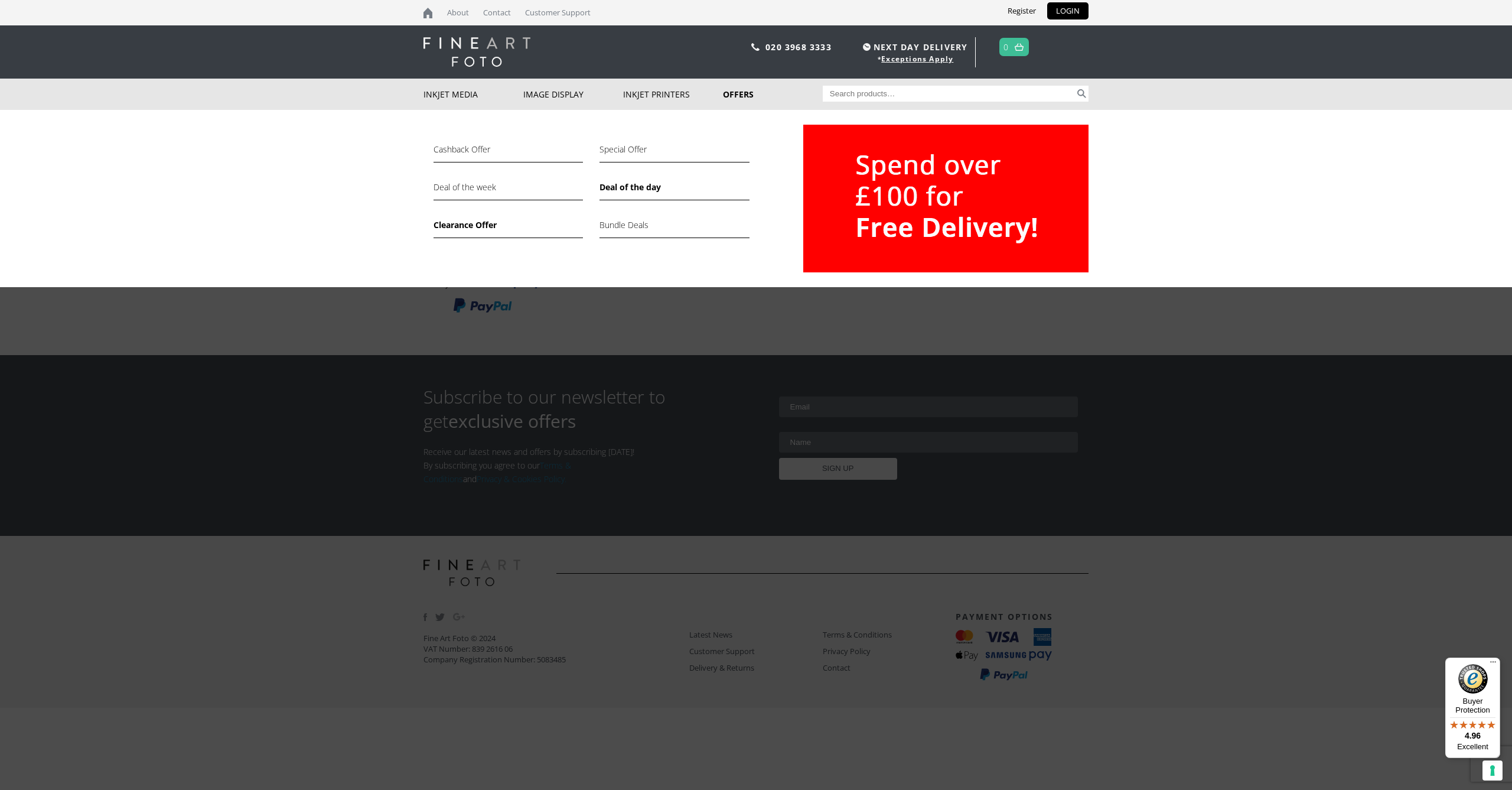
click at [632, 191] on link "Deal of the day" at bounding box center [674, 190] width 149 height 20
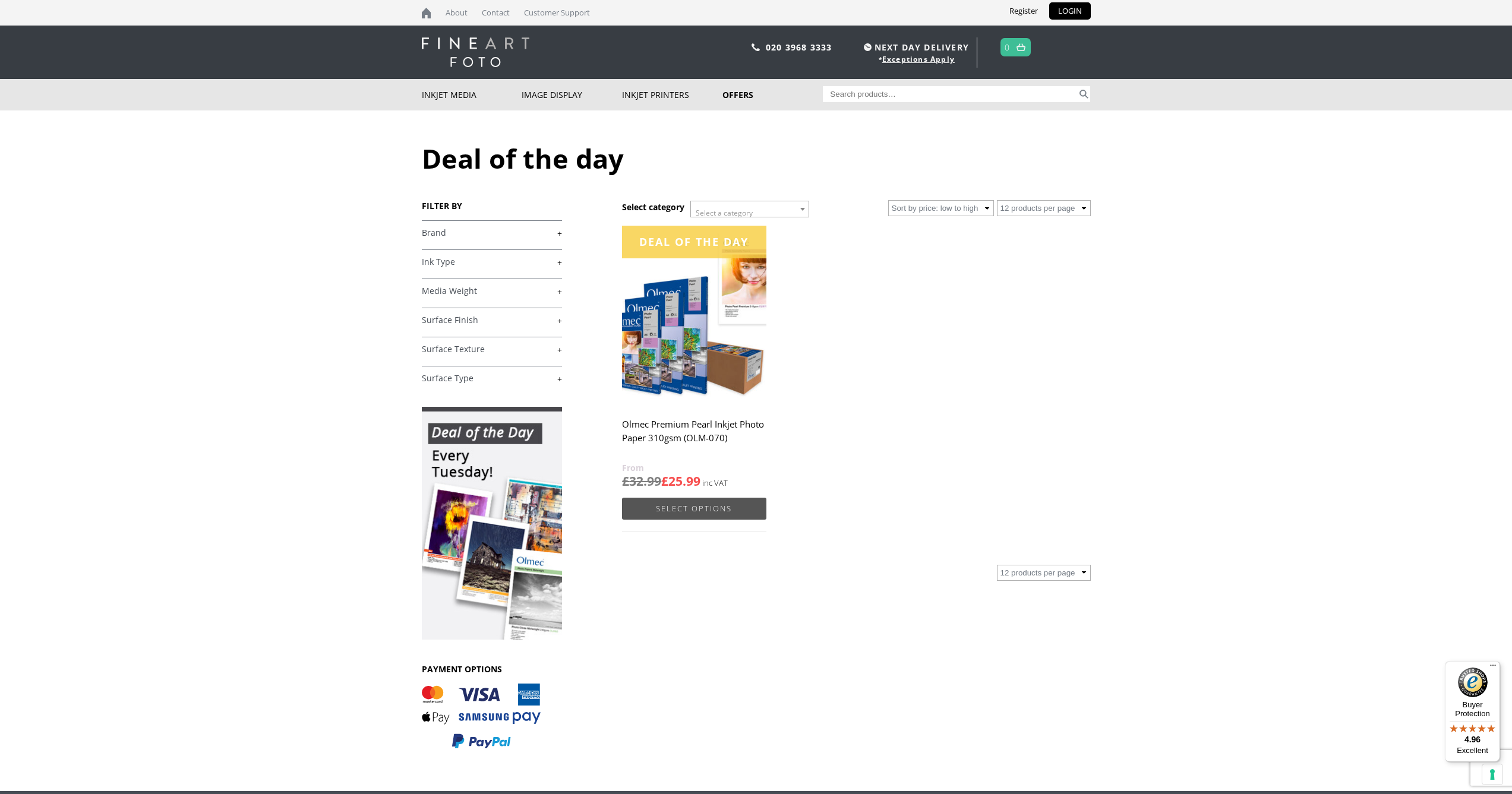
click at [715, 508] on link "Select options" at bounding box center [694, 508] width 144 height 22
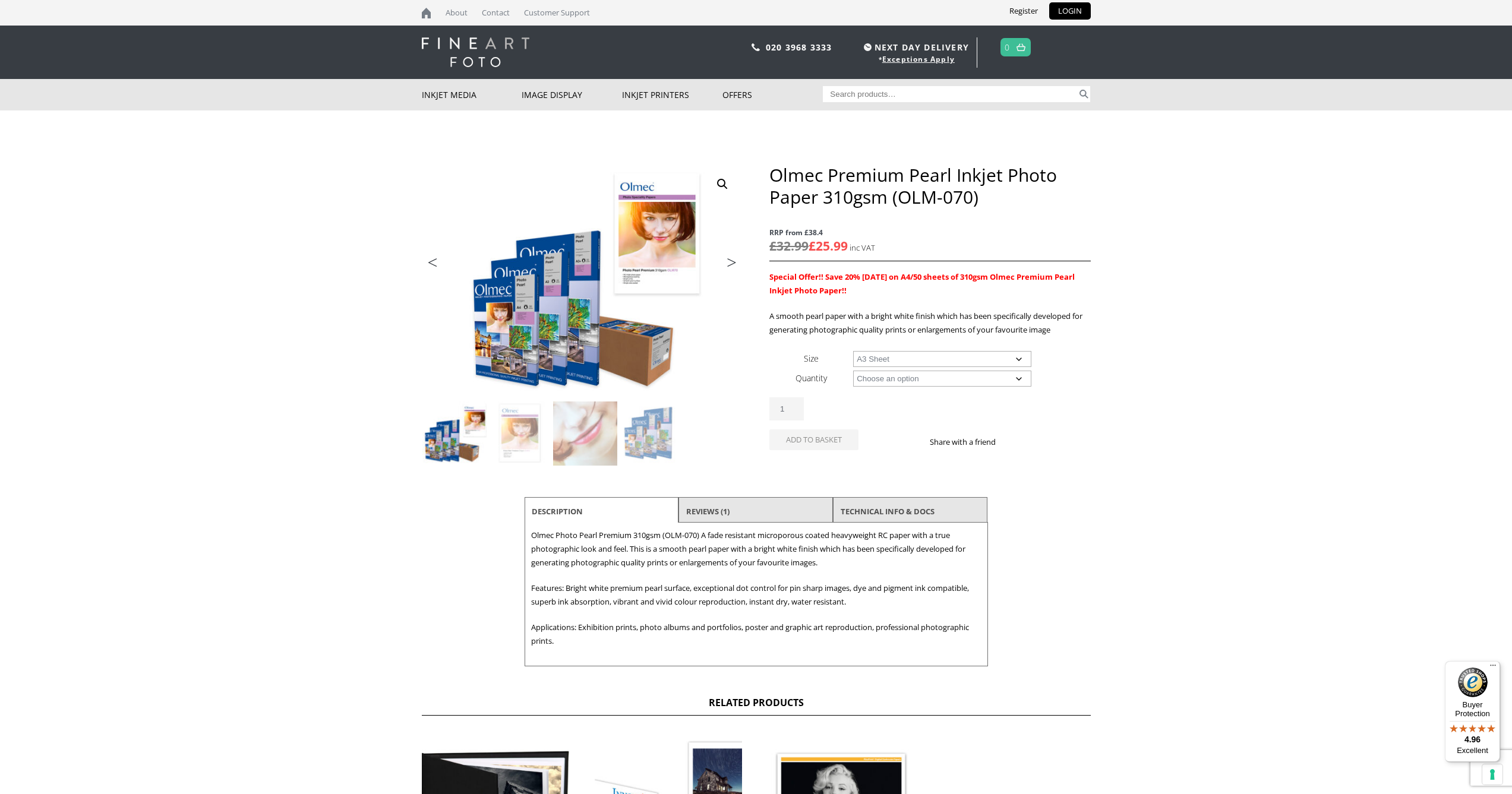
select select "a3-sheet"
select select "50-sheets"
select select "a3-sheet"
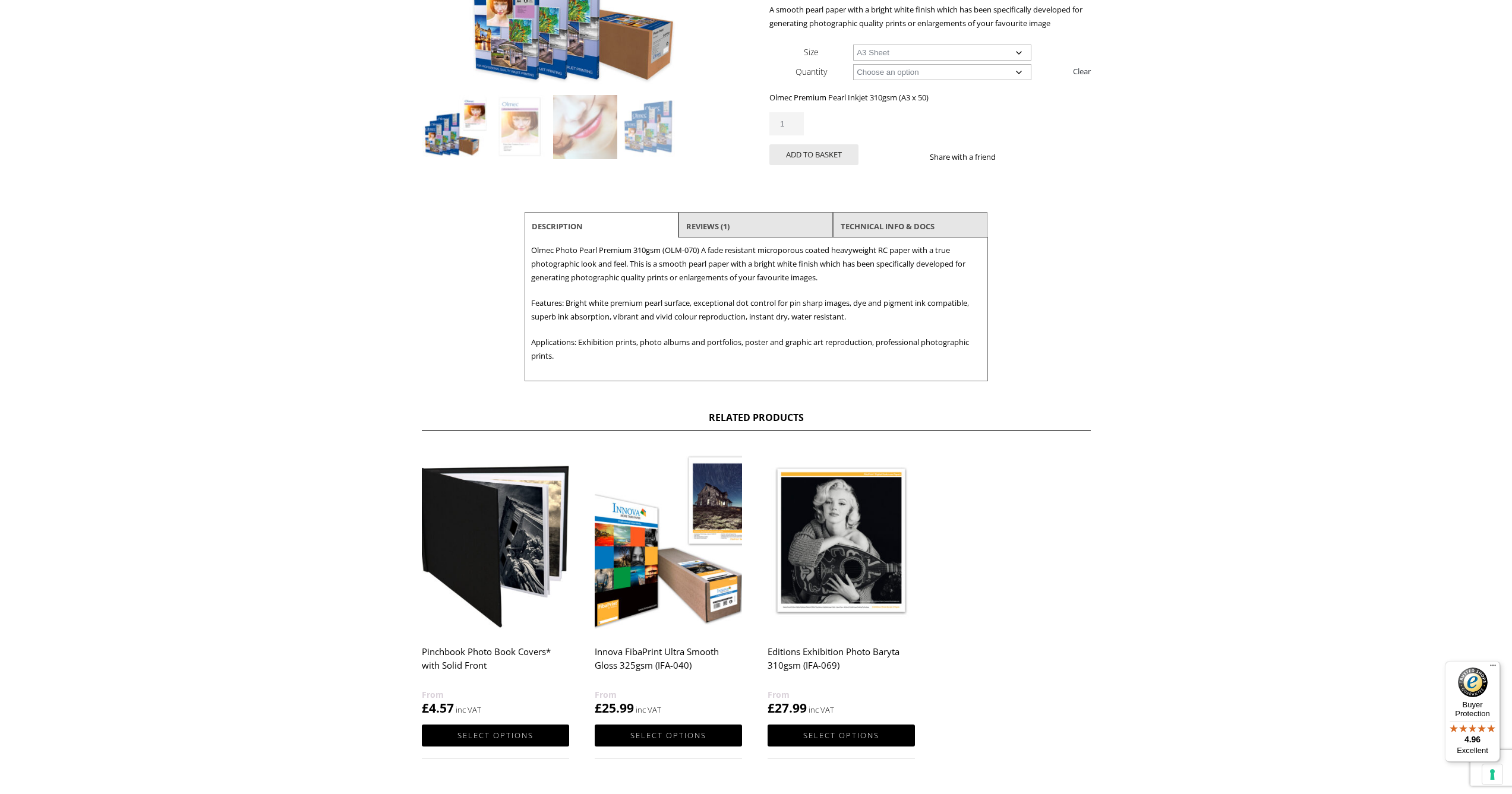
scroll to position [314, 0]
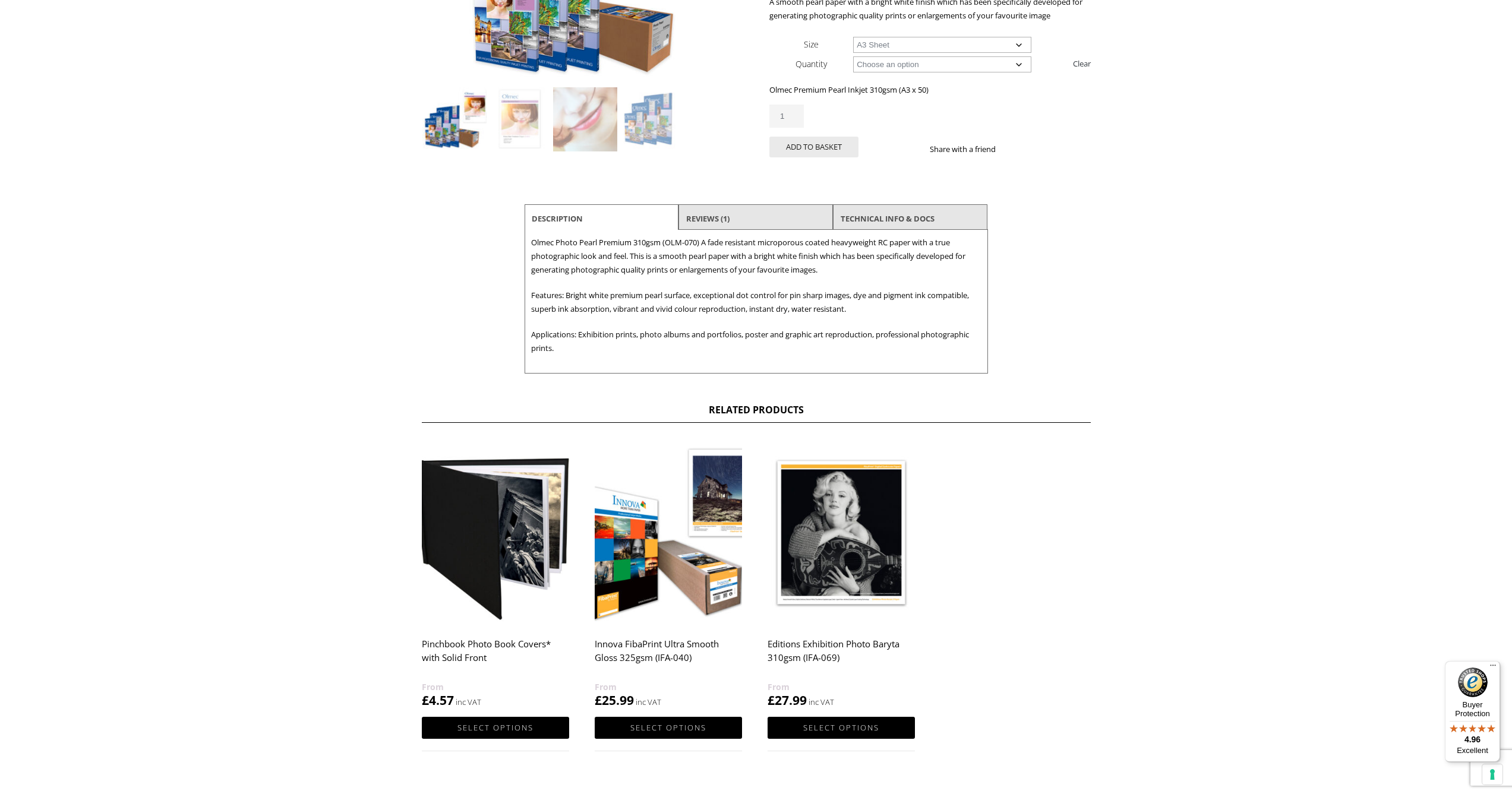
click at [878, 575] on img at bounding box center [841, 532] width 147 height 184
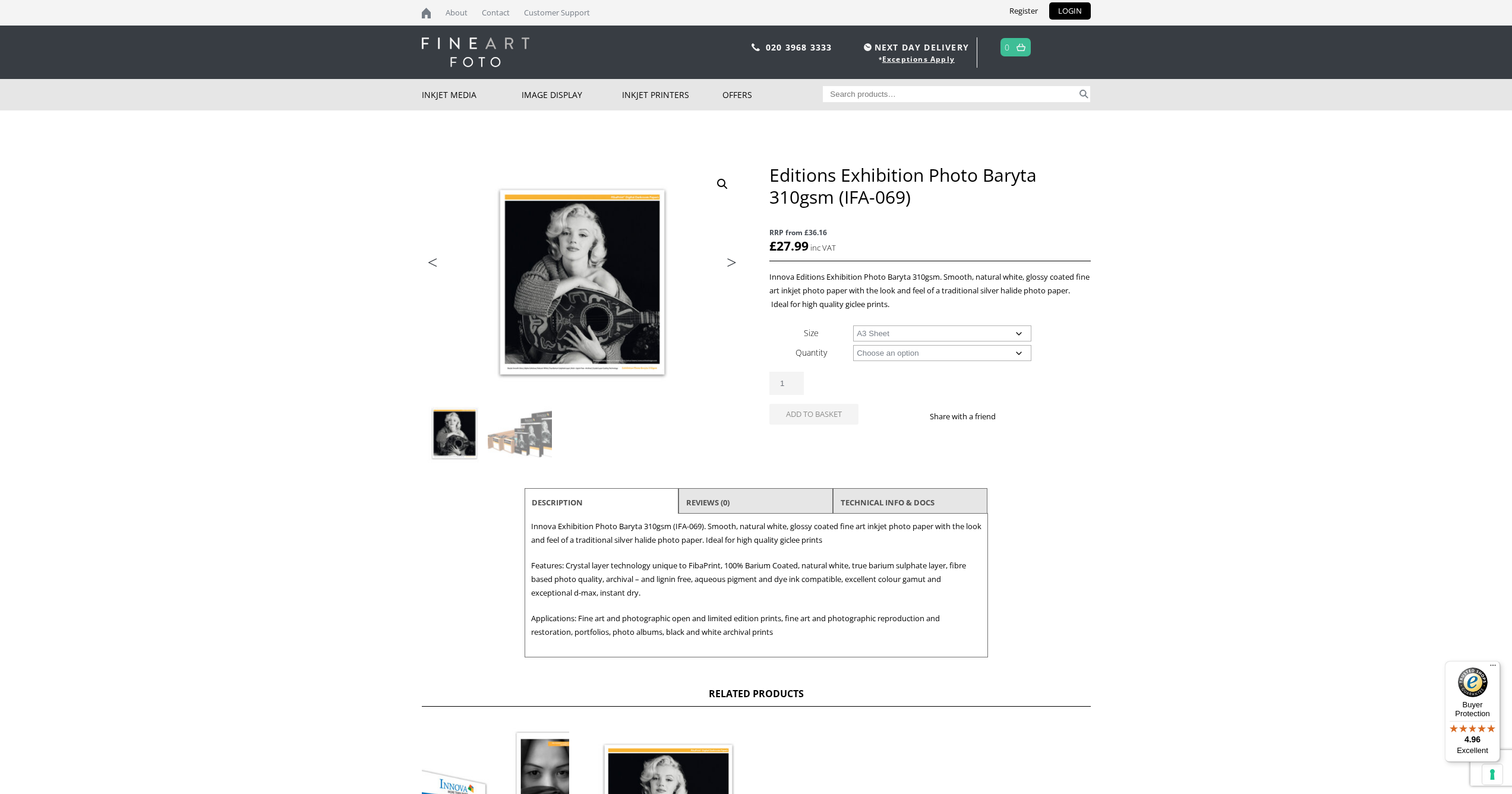
select select "a3-sheet"
select select "25-sheets"
select select "a3-sheet"
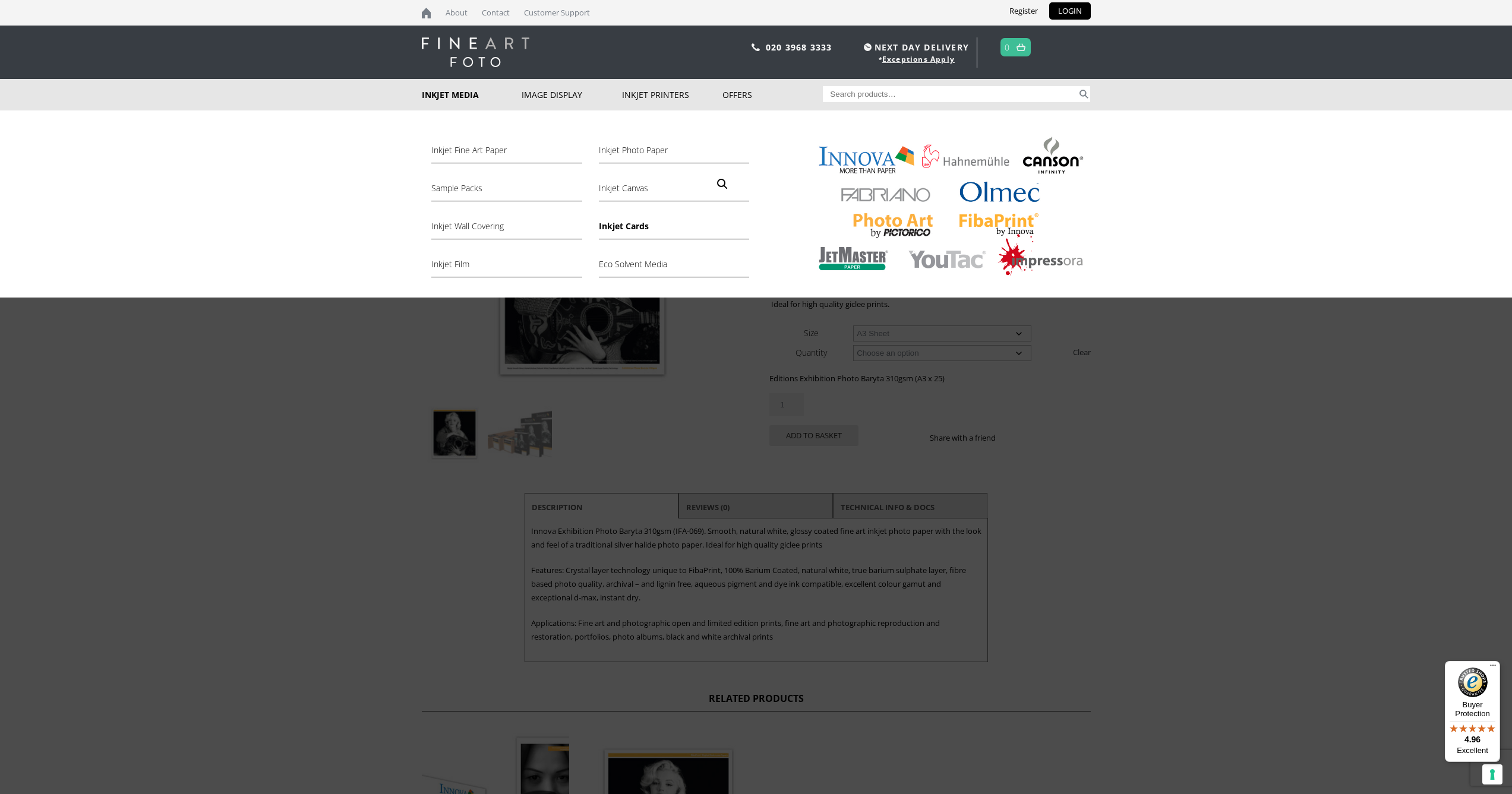
click at [632, 228] on link "Inkjet Cards" at bounding box center [674, 229] width 150 height 20
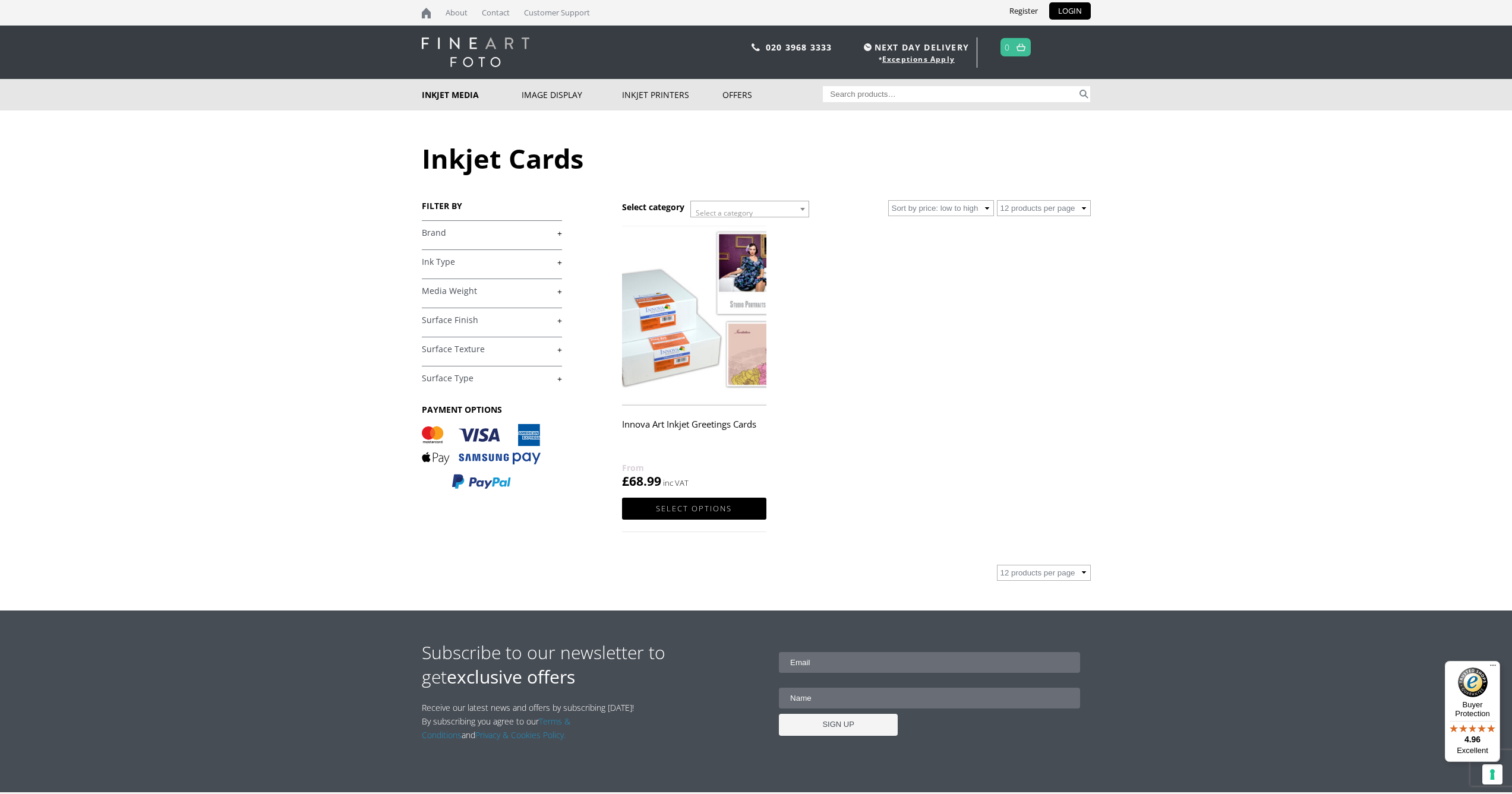
click at [689, 362] on img at bounding box center [694, 316] width 144 height 180
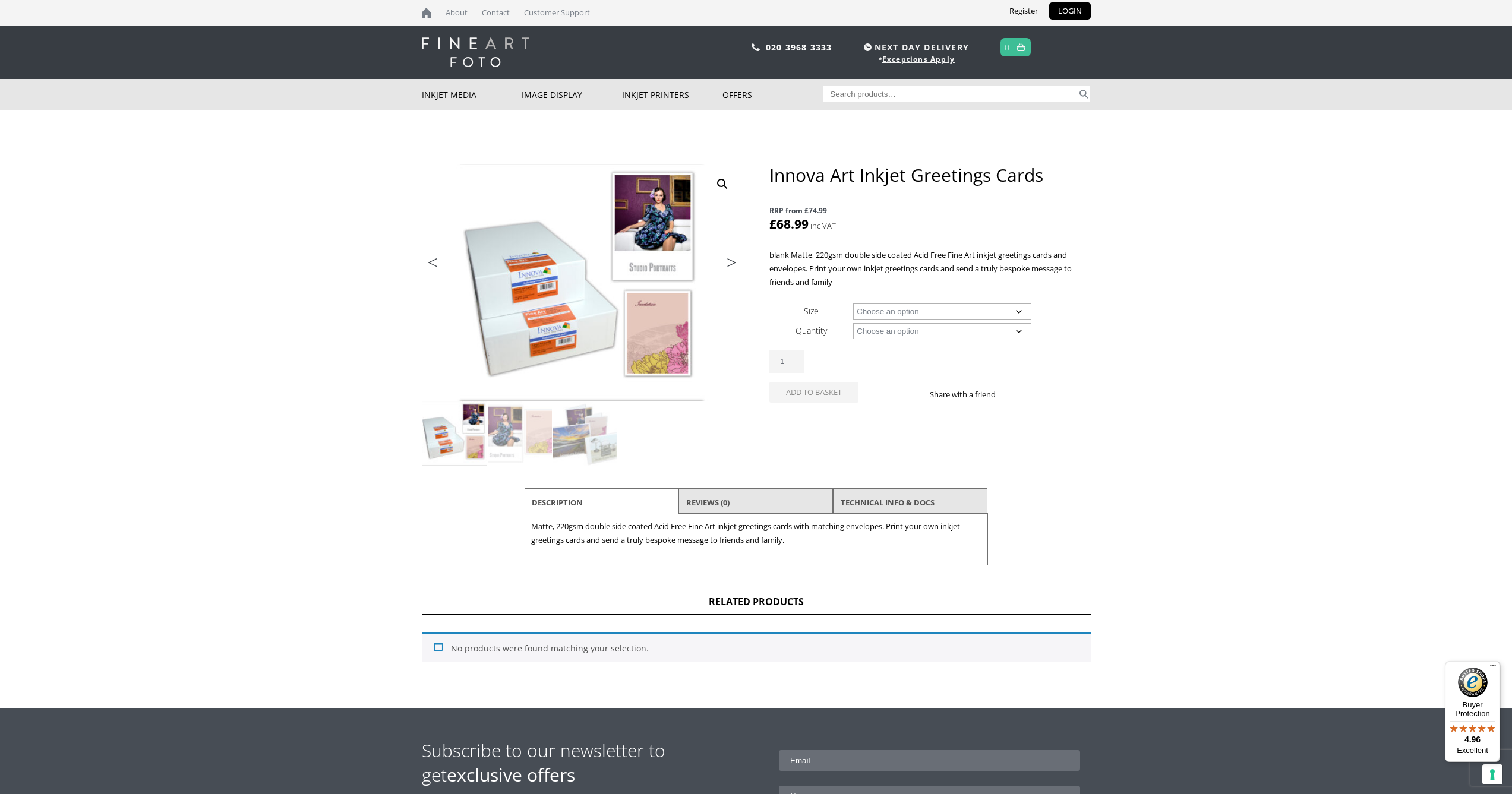
select select "5-5-x-7-4-folded-card"
select select "100-cards-and-envelopes"
click at [727, 264] on link "Next" at bounding box center [725, 265] width 33 height 10
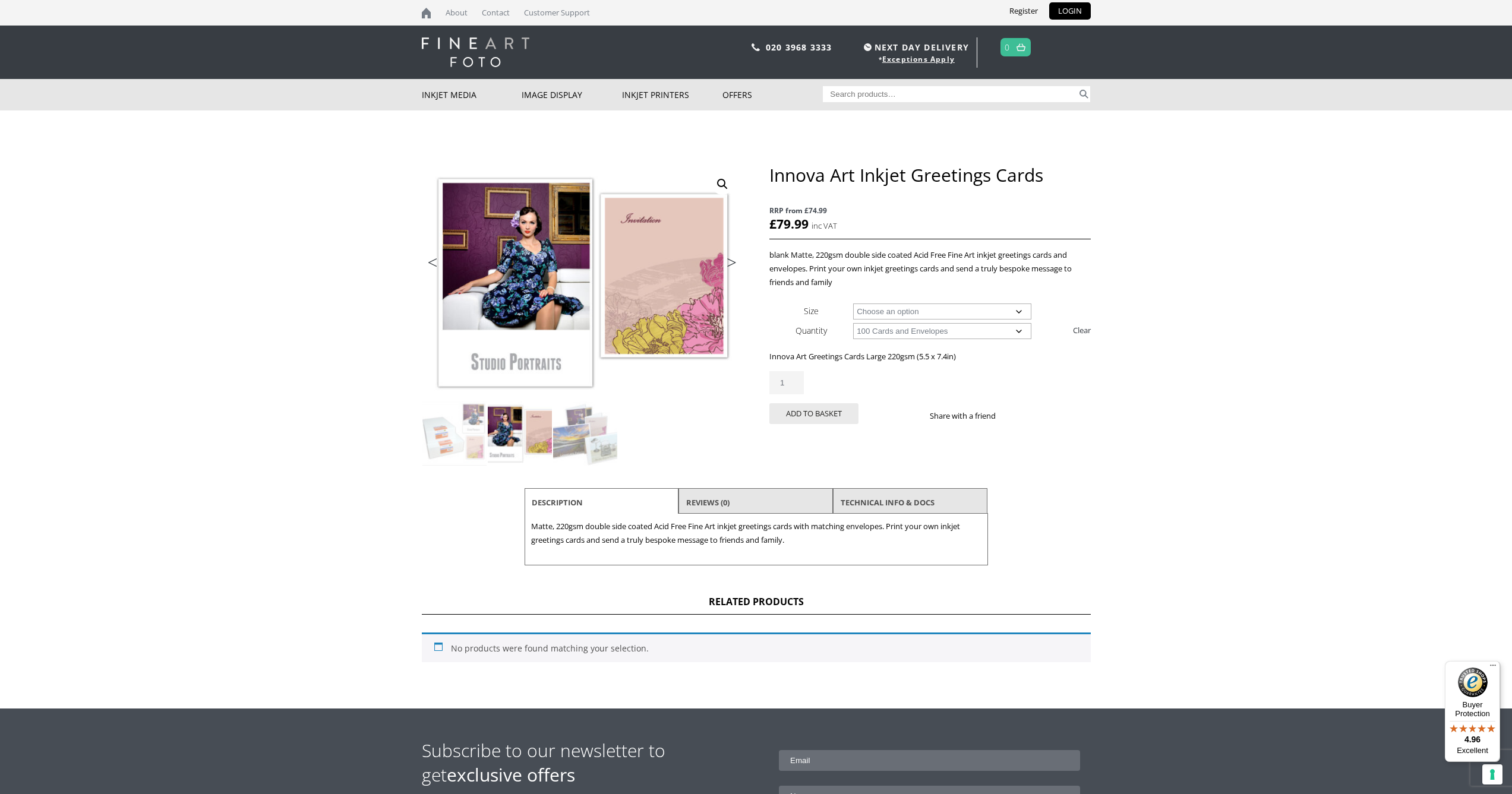
click at [732, 262] on link "Next" at bounding box center [725, 265] width 33 height 10
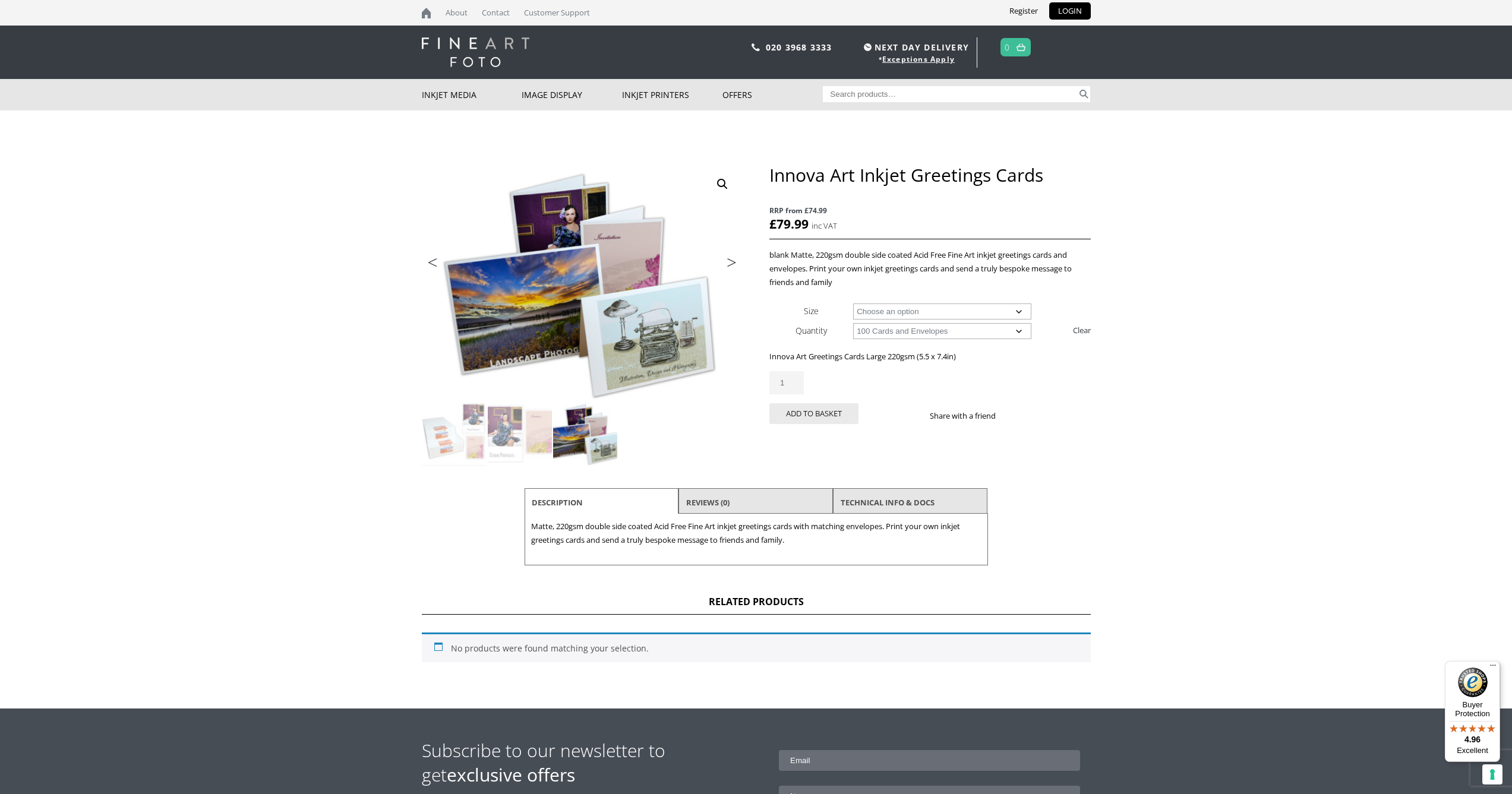
click at [732, 262] on link "Next" at bounding box center [725, 265] width 33 height 10
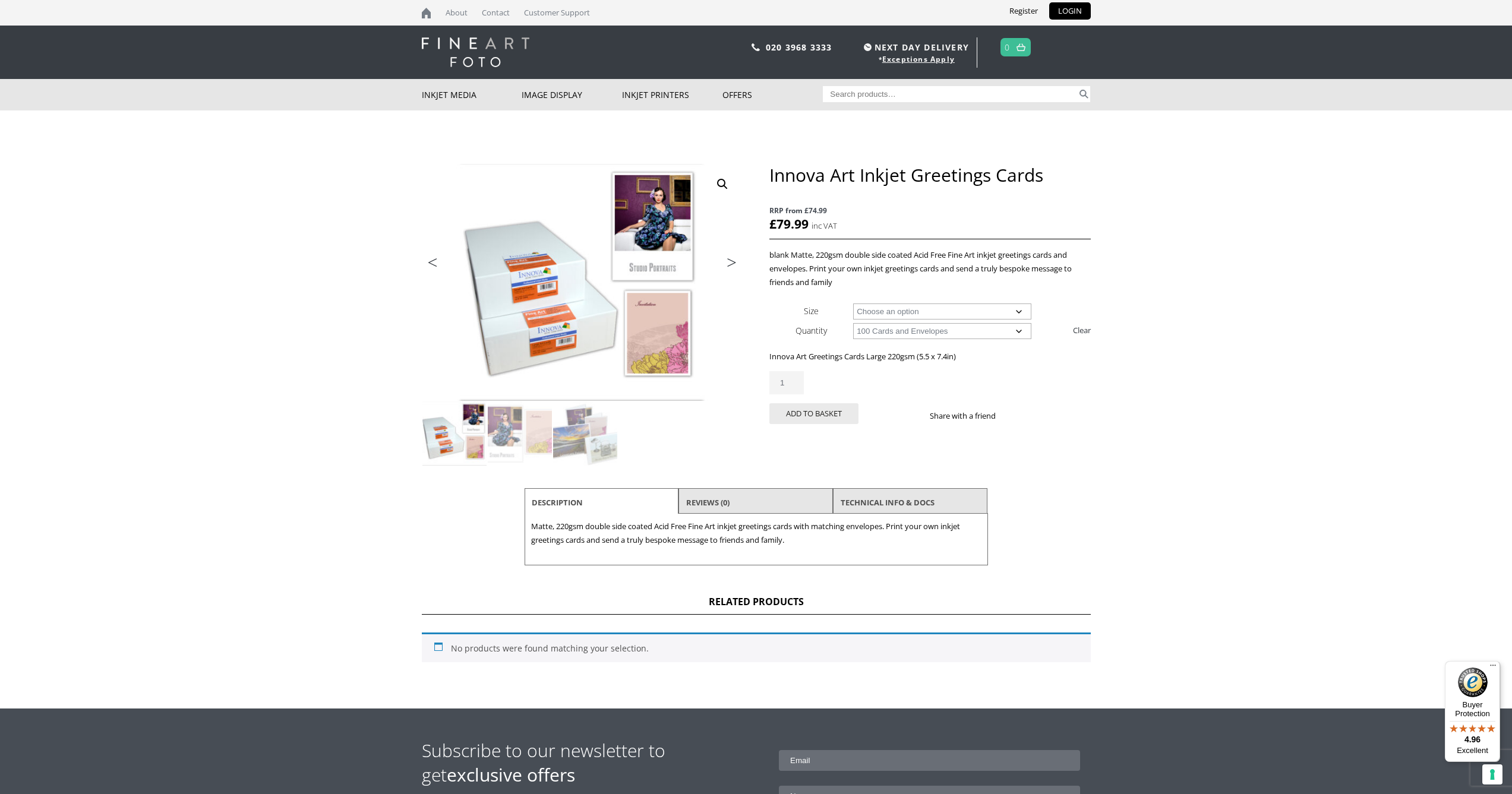
click at [732, 262] on link "Next" at bounding box center [725, 265] width 33 height 10
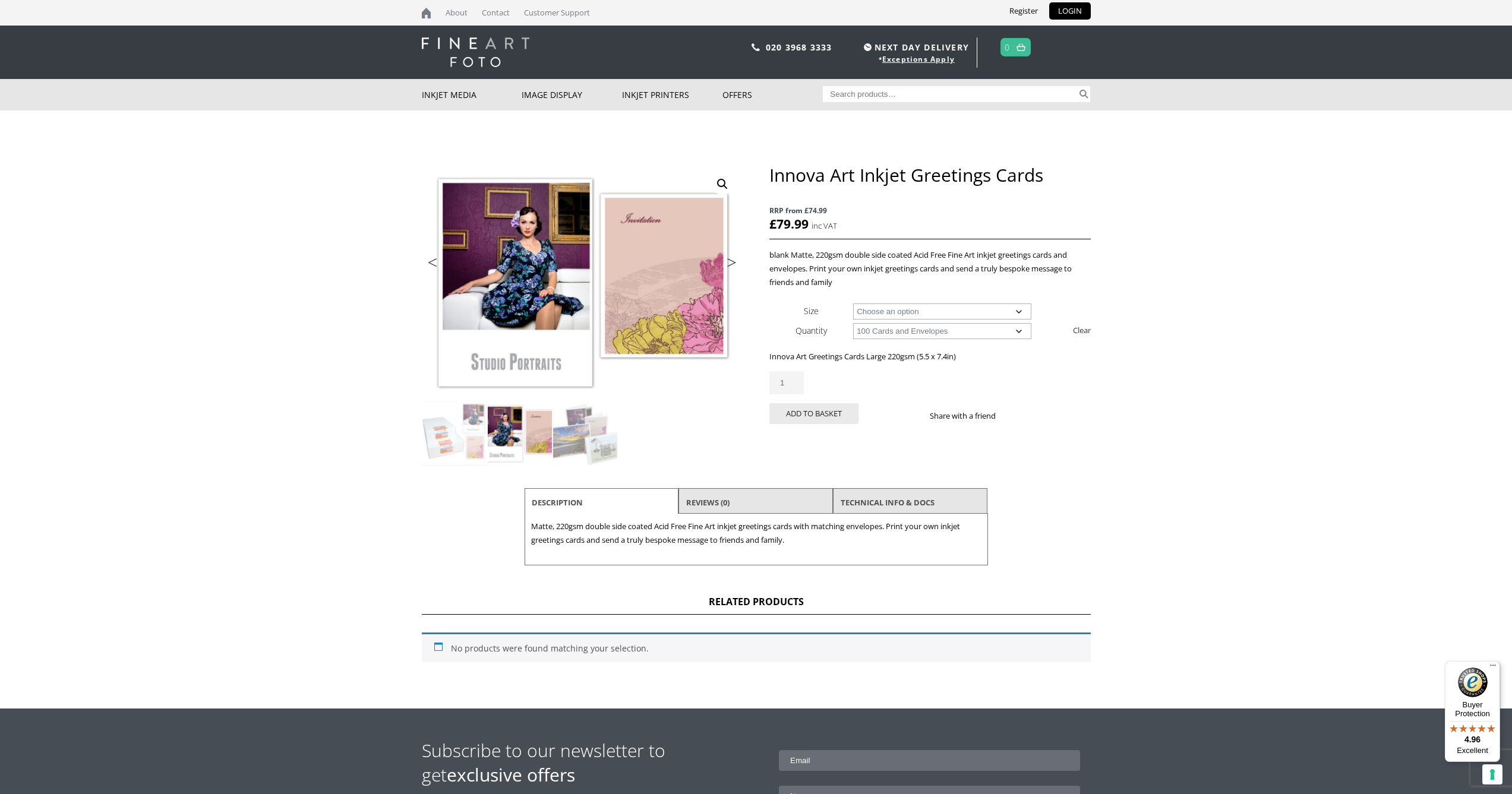
click at [732, 262] on link "Next" at bounding box center [725, 265] width 33 height 10
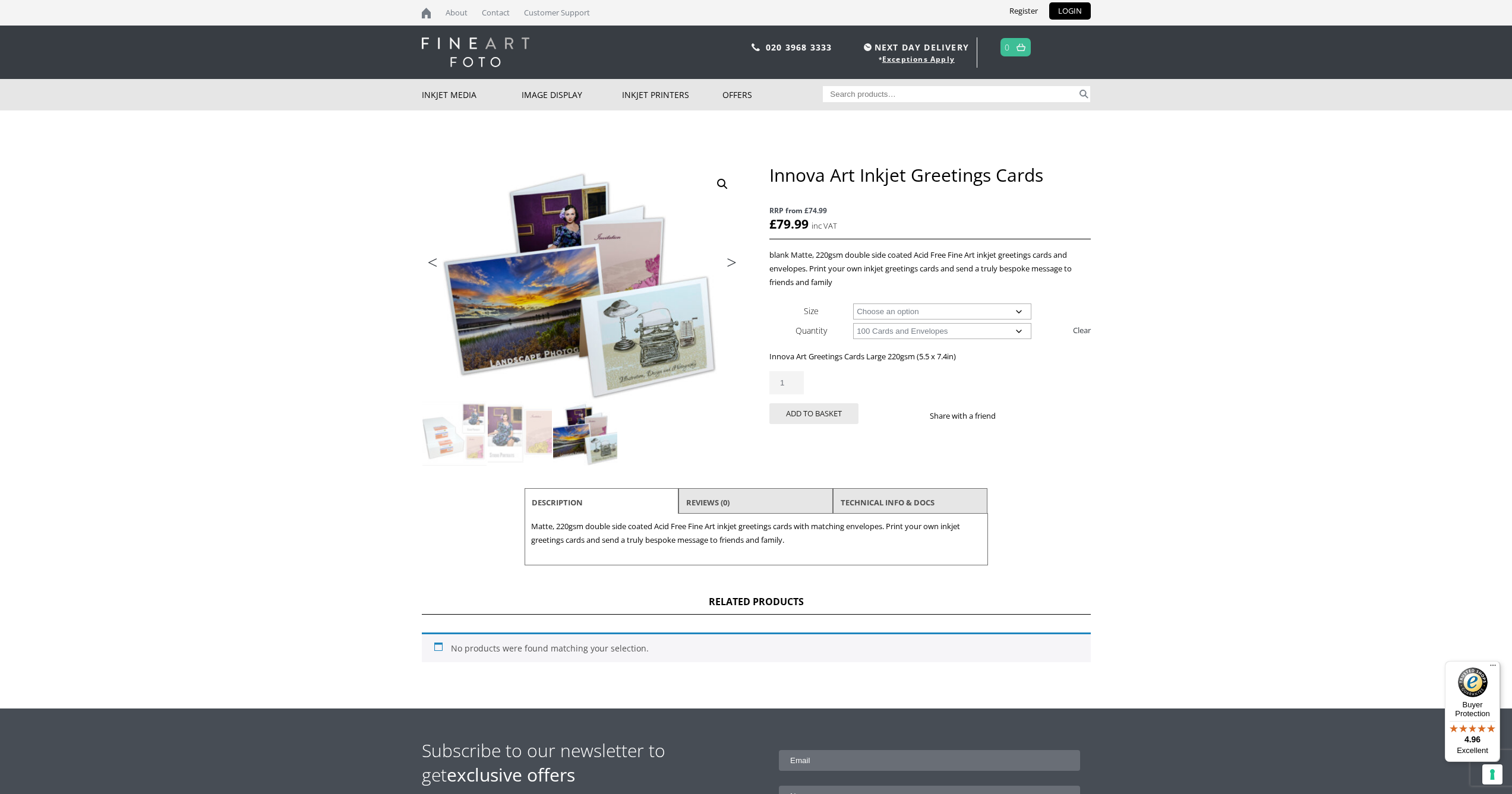
click at [732, 262] on link "Next" at bounding box center [725, 265] width 33 height 10
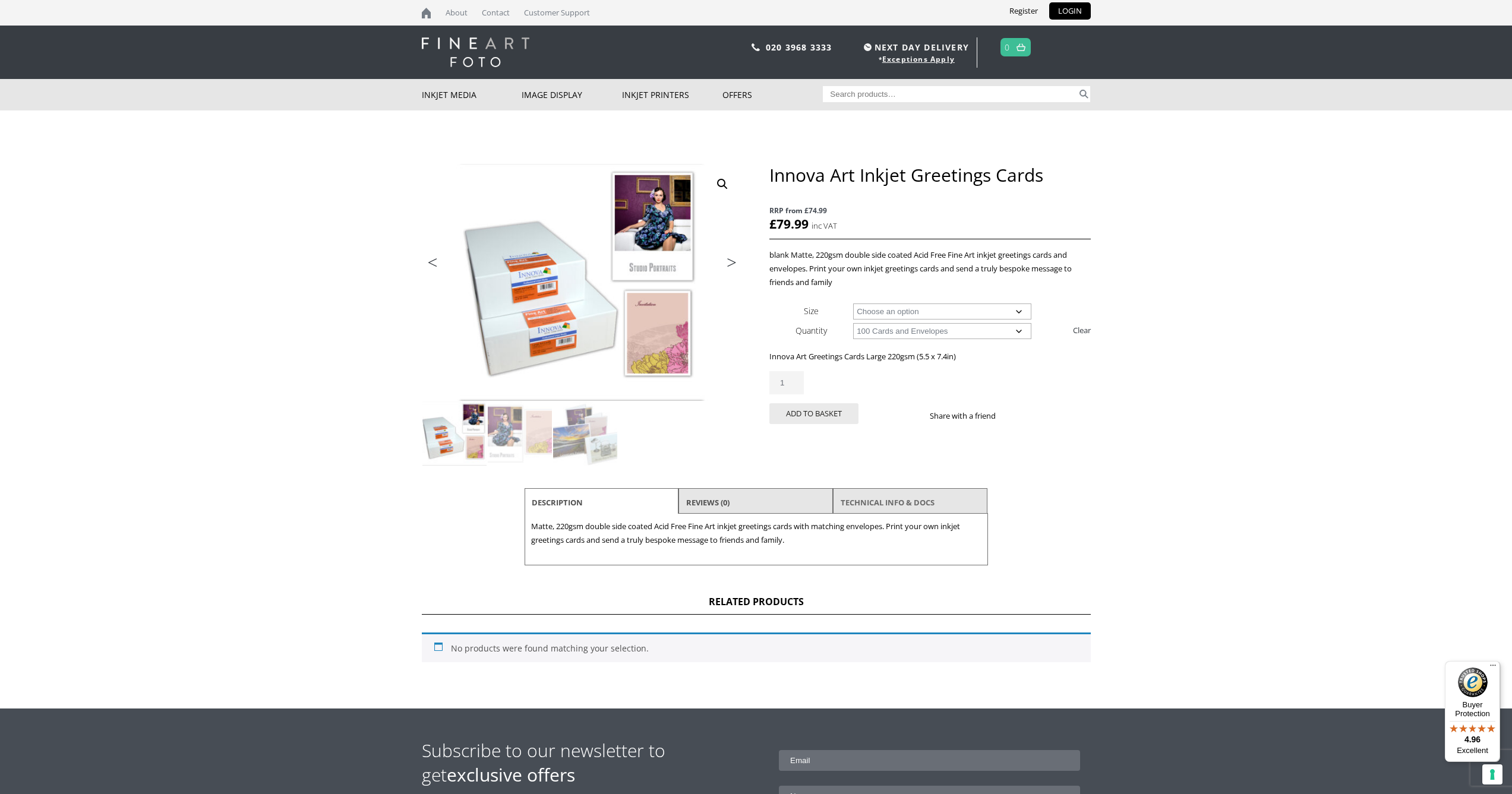
click at [886, 502] on link "TECHNICAL INFO & DOCS" at bounding box center [887, 502] width 94 height 22
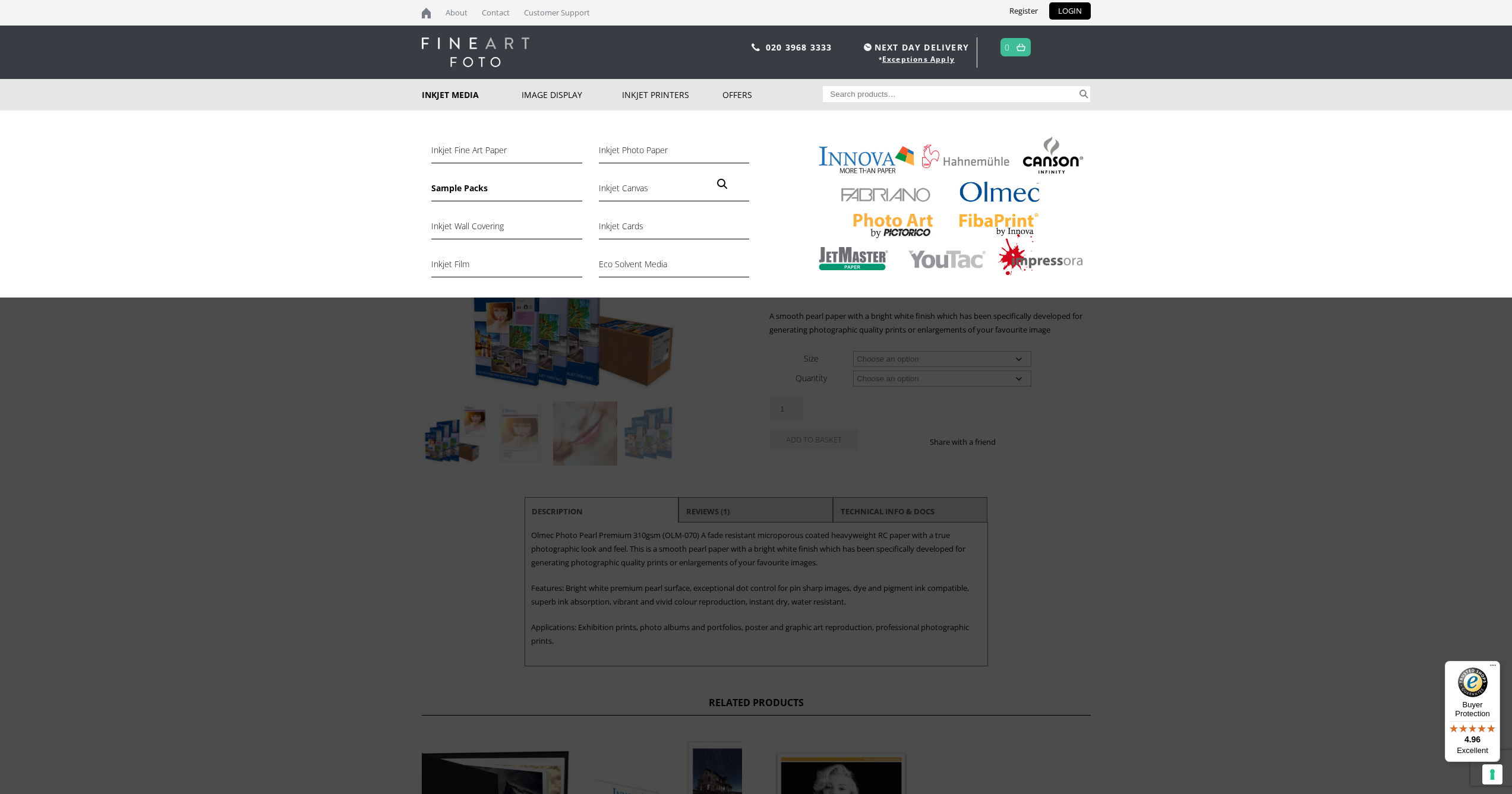
click at [461, 188] on link "Sample Packs" at bounding box center [506, 190] width 150 height 20
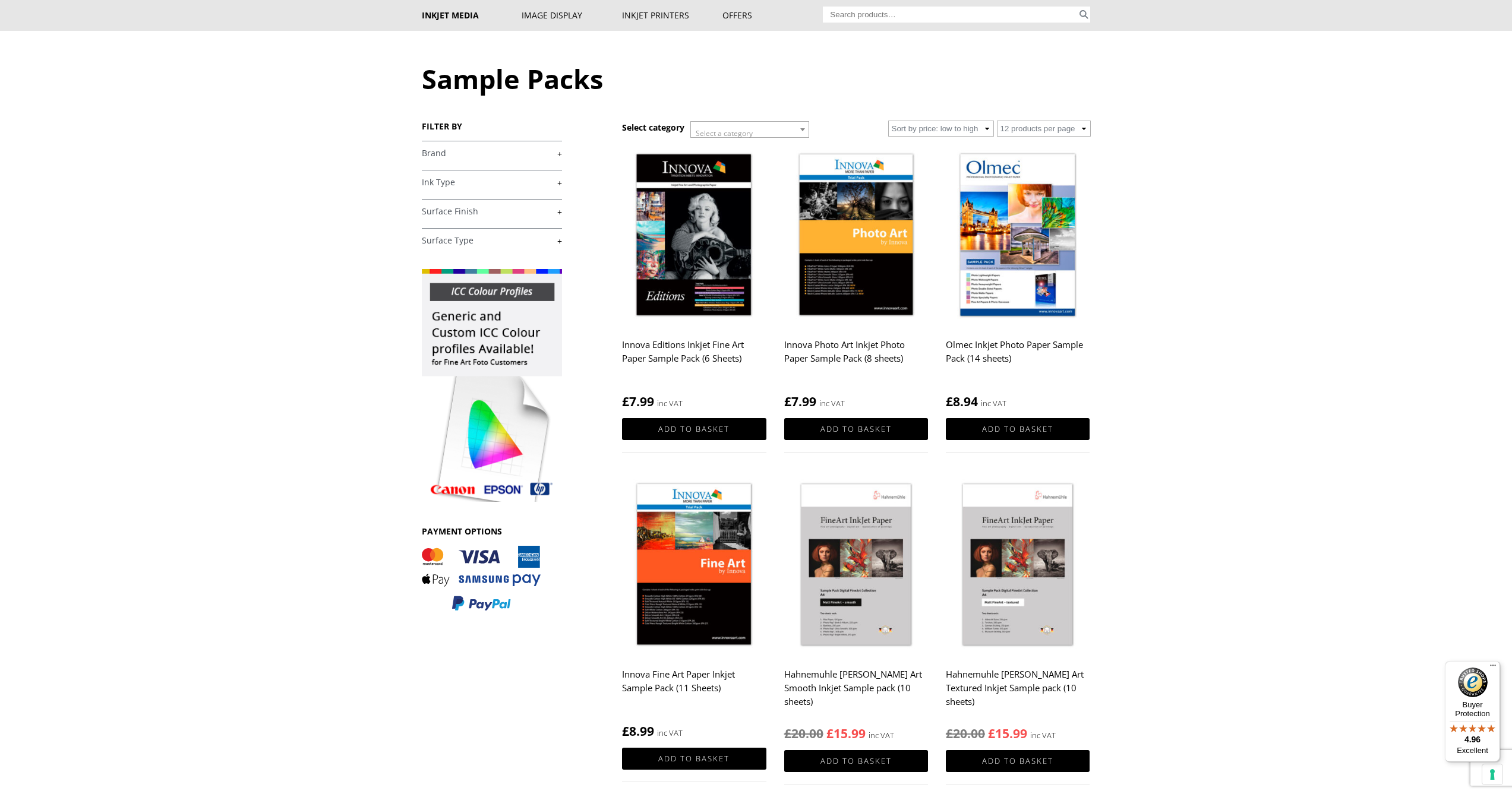
scroll to position [55, 0]
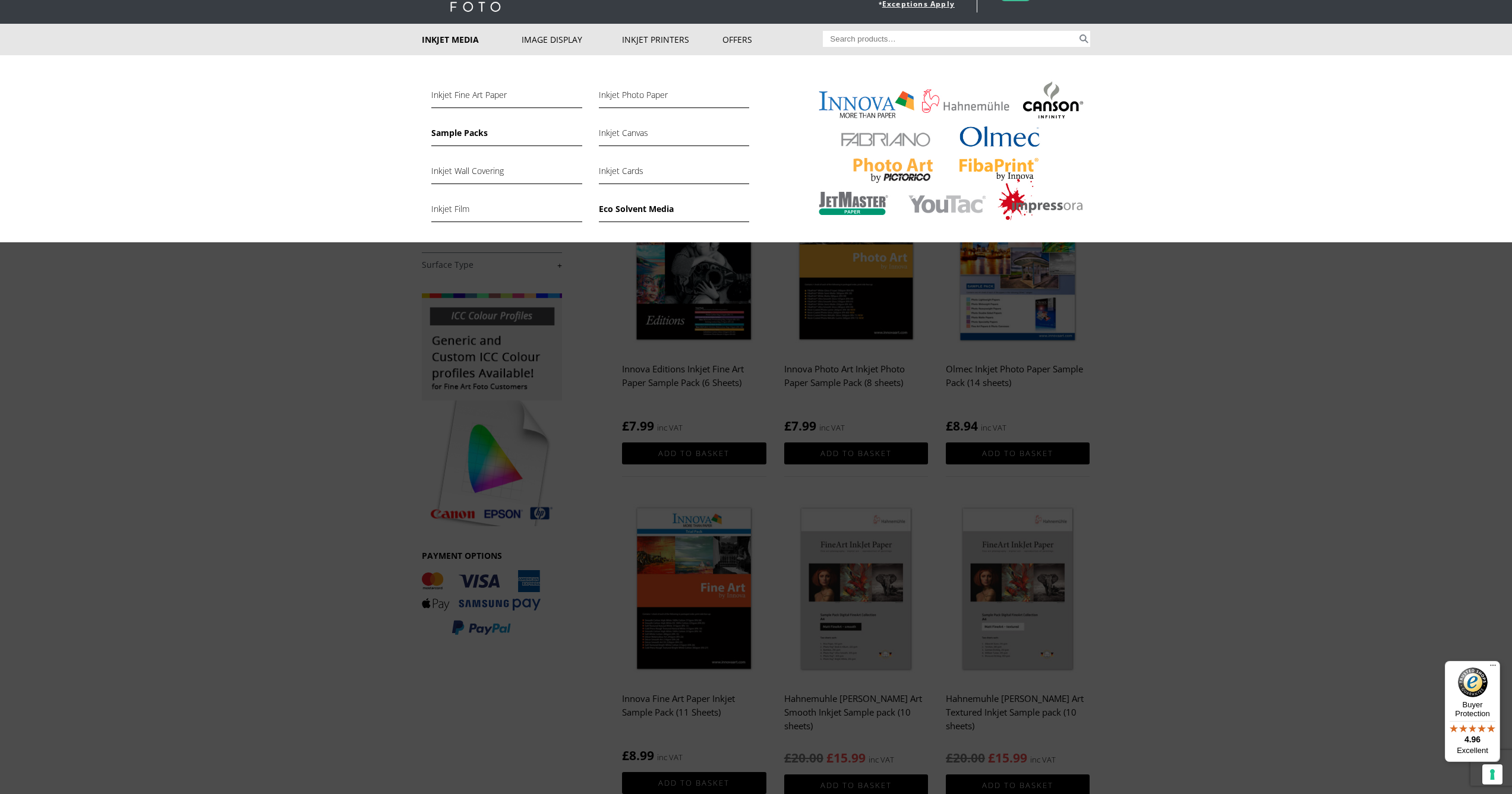
click at [638, 207] on link "Eco Solvent Media" at bounding box center [674, 211] width 150 height 20
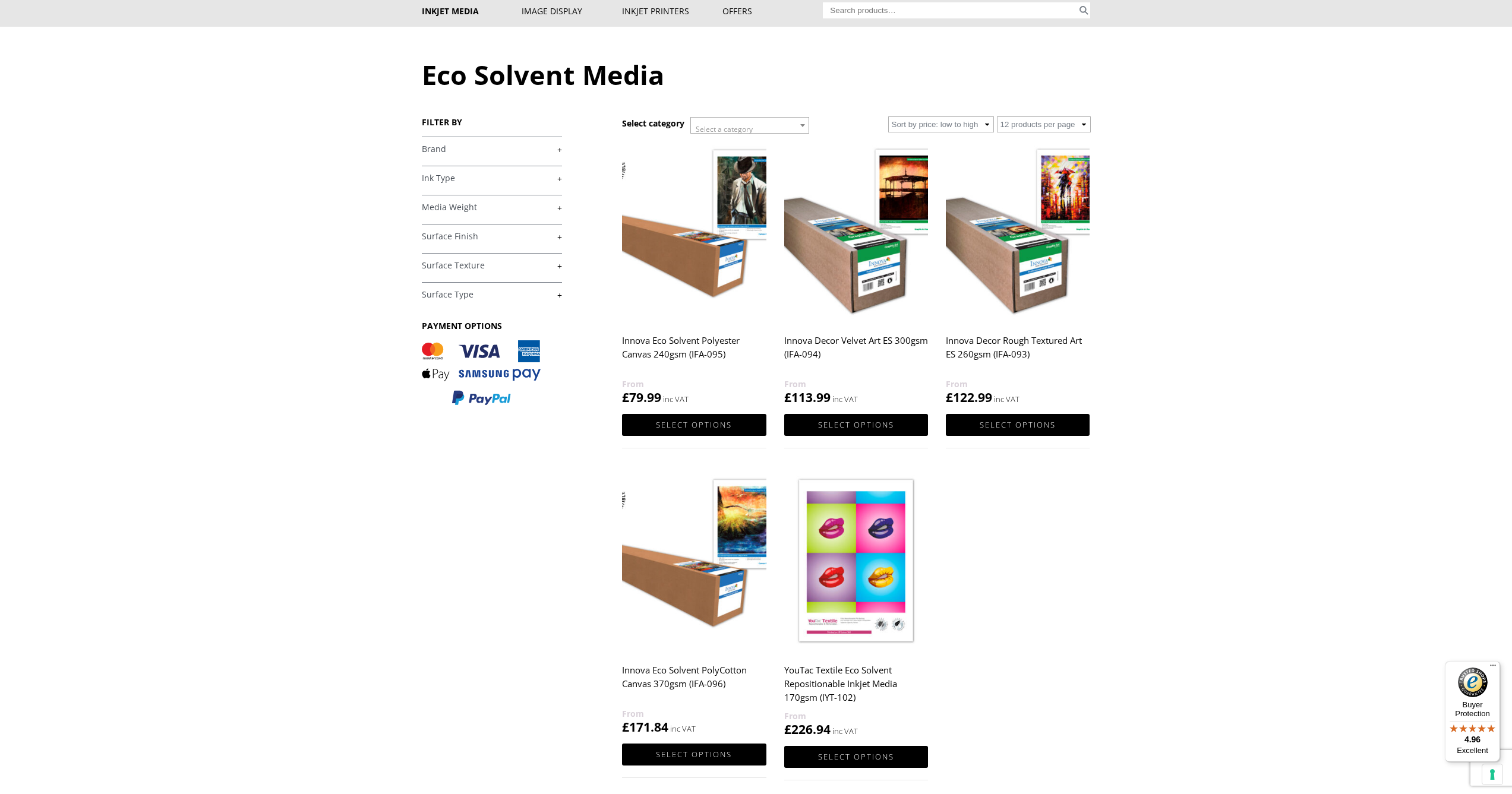
scroll to position [108, 0]
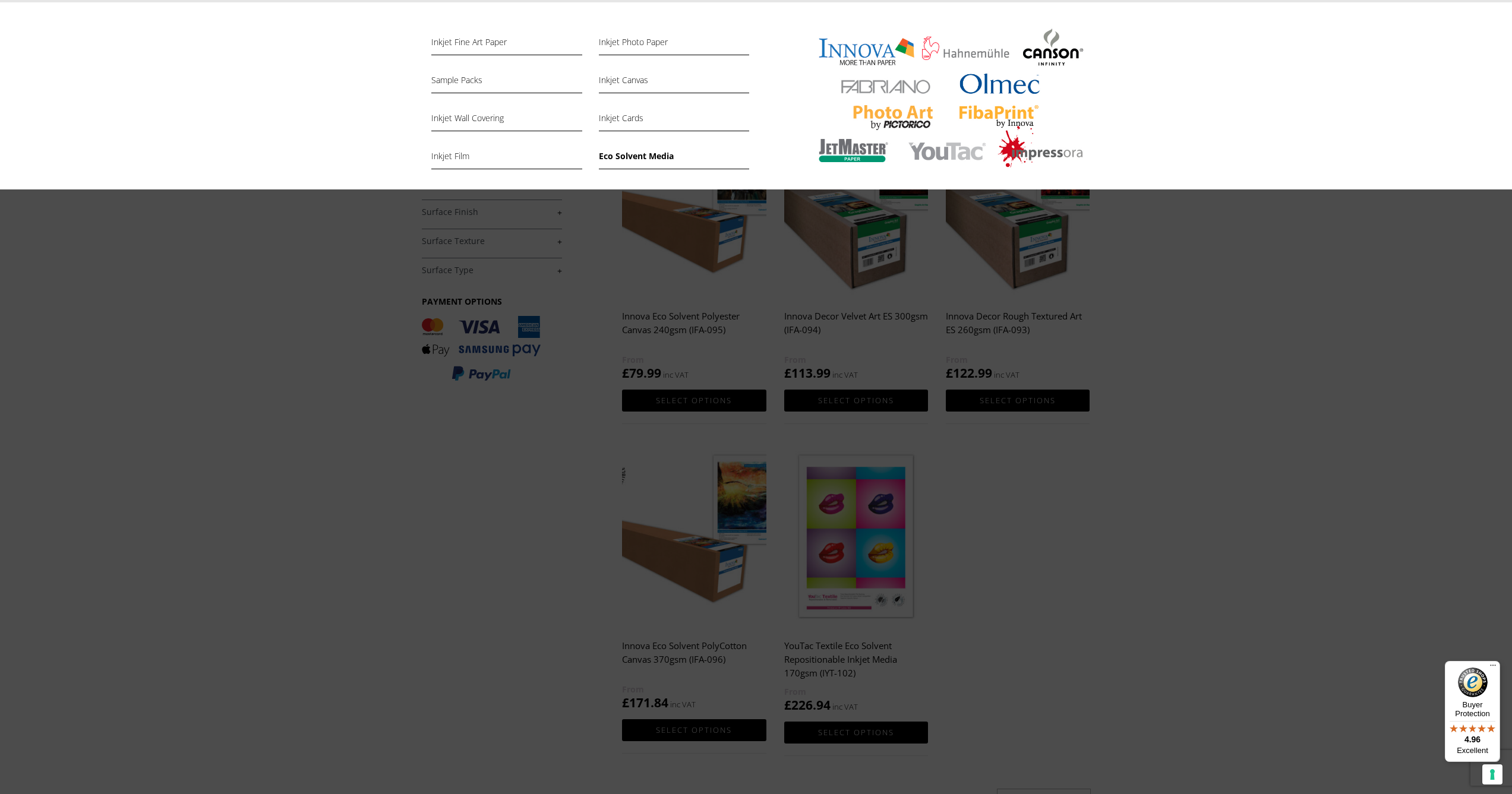
click at [328, 153] on div "Inkjet Fine Art Paper Inkjet Photo Paper Sample Packs Inkjet Canvas Inkjet Wall…" at bounding box center [756, 96] width 1512 height 187
